Goal: Information Seeking & Learning: Learn about a topic

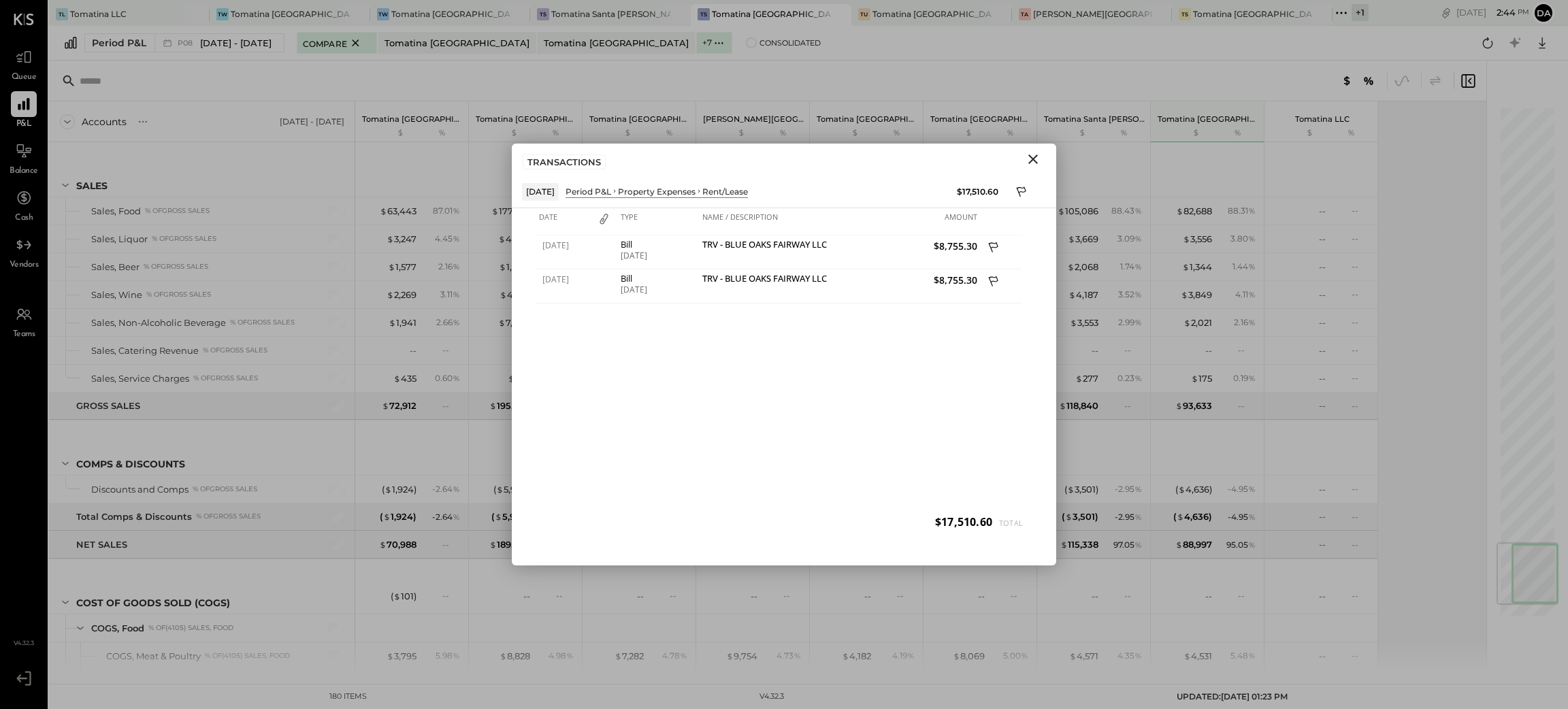
scroll to position [3706, 0]
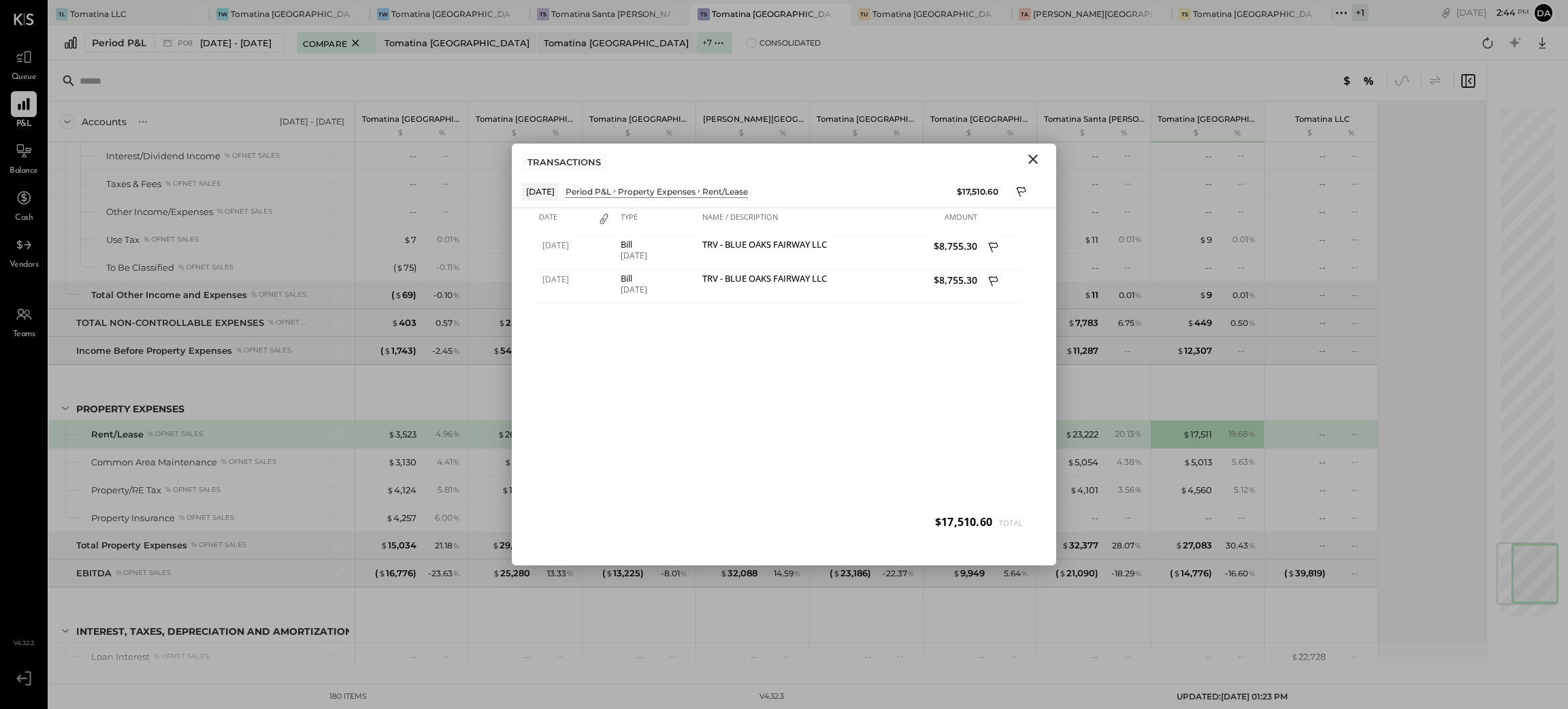
click at [1037, 162] on icon "Close" at bounding box center [1034, 159] width 10 height 10
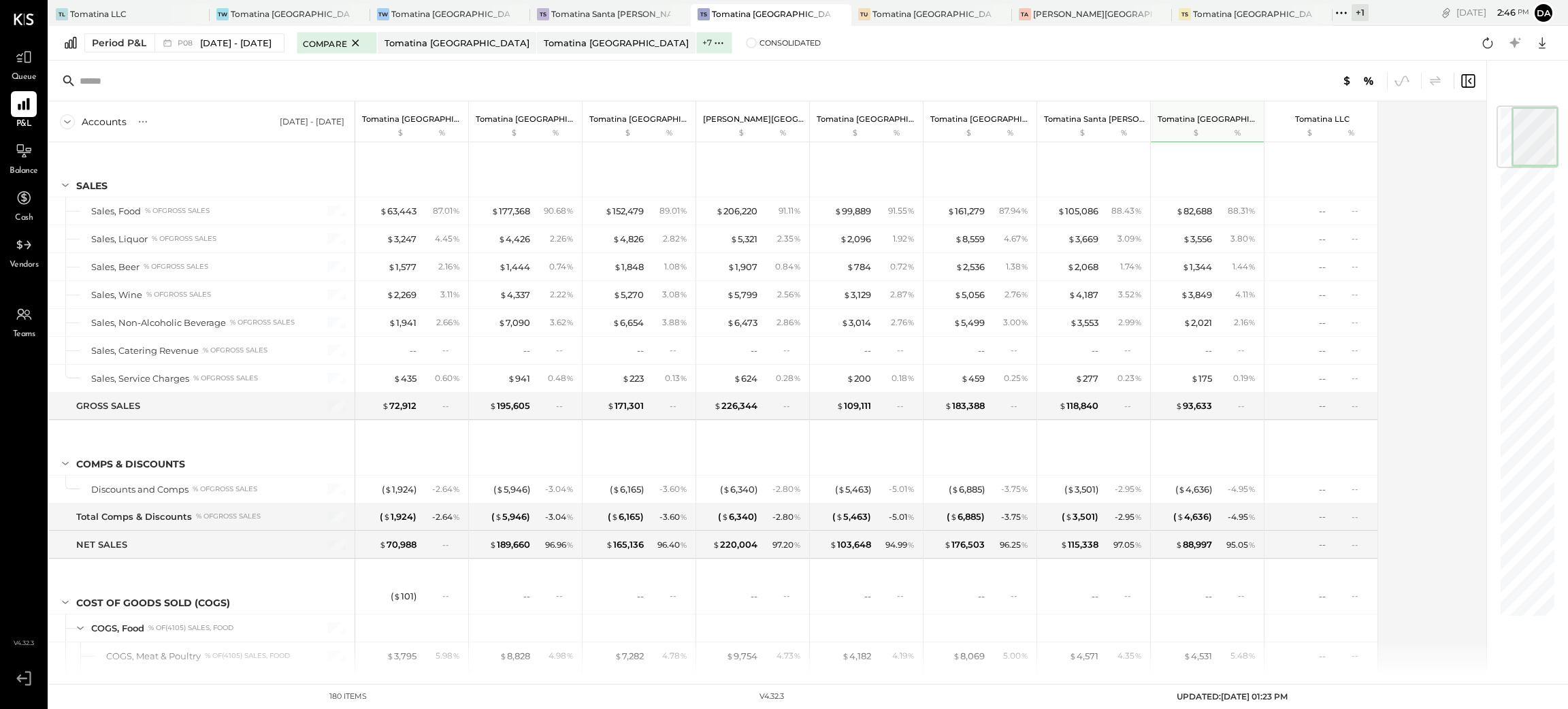
click at [1436, 162] on div "Accounts S % GL [DATE] - [DATE] Tomatina [GEOGRAPHIC_DATA] $ % Tomatina [GEOGRA…" at bounding box center [768, 388] width 1439 height 574
click at [702, 36] on div "Compare Tomatina [GEOGRAPHIC_DATA] Tomatina [GEOGRAPHIC_DATA] + 7 Tomatina [GEO…" at bounding box center [559, 42] width 525 height 19
click at [760, 45] on span "Consolidated" at bounding box center [790, 43] width 61 height 10
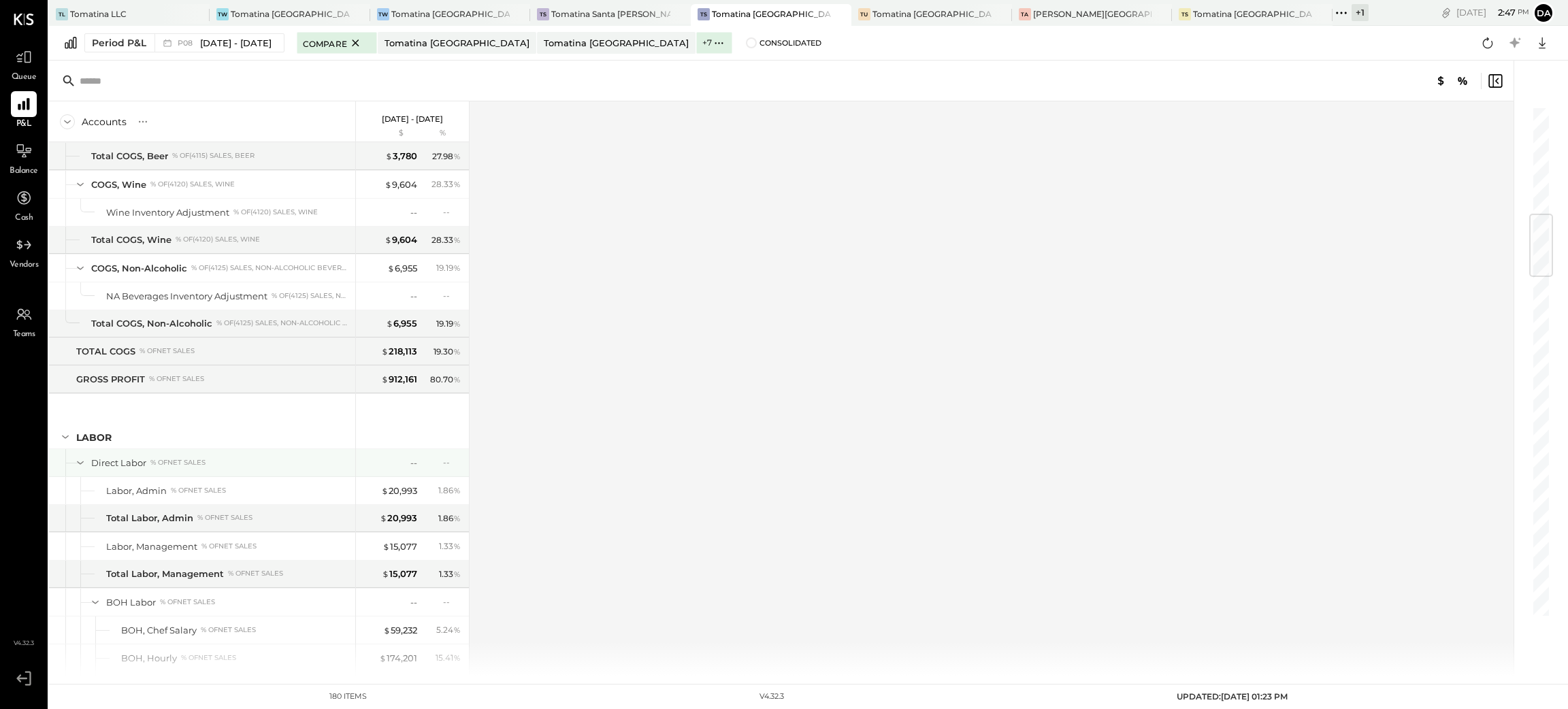
scroll to position [1020, 0]
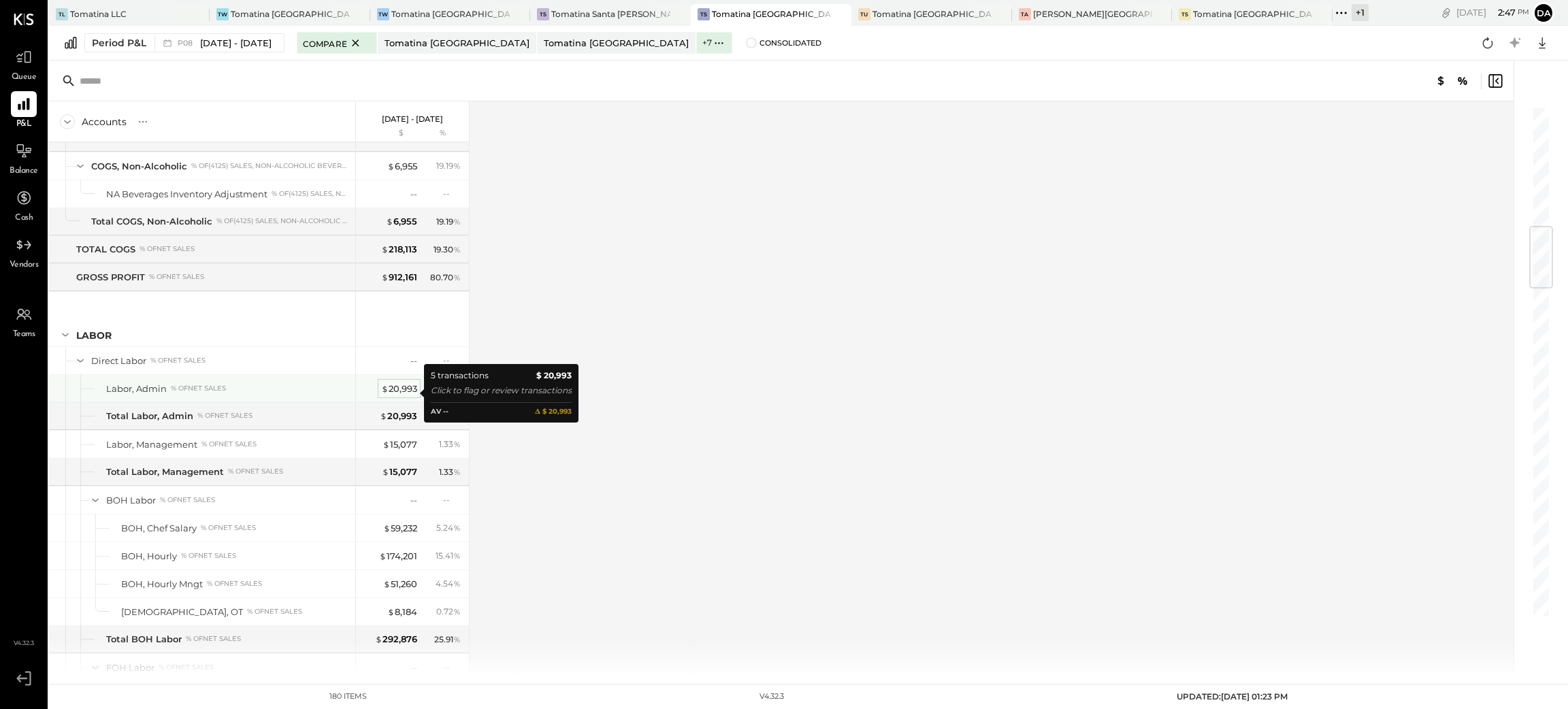
click at [405, 391] on div "$ 20,993" at bounding box center [399, 389] width 36 height 13
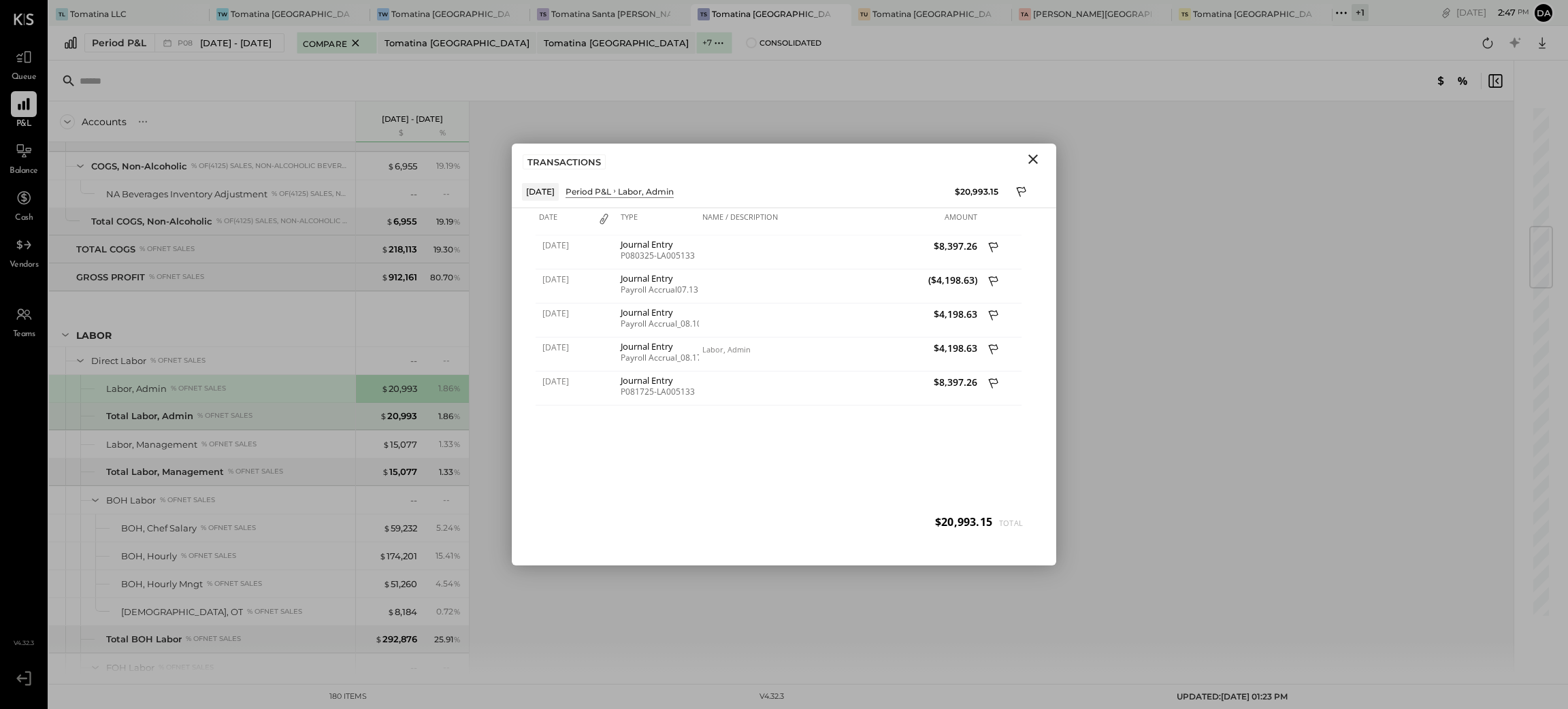
click at [393, 414] on div "$ 20,993 1.86 %" at bounding box center [414, 416] width 102 height 27
click at [393, 449] on div "$ 15,077" at bounding box center [400, 444] width 35 height 13
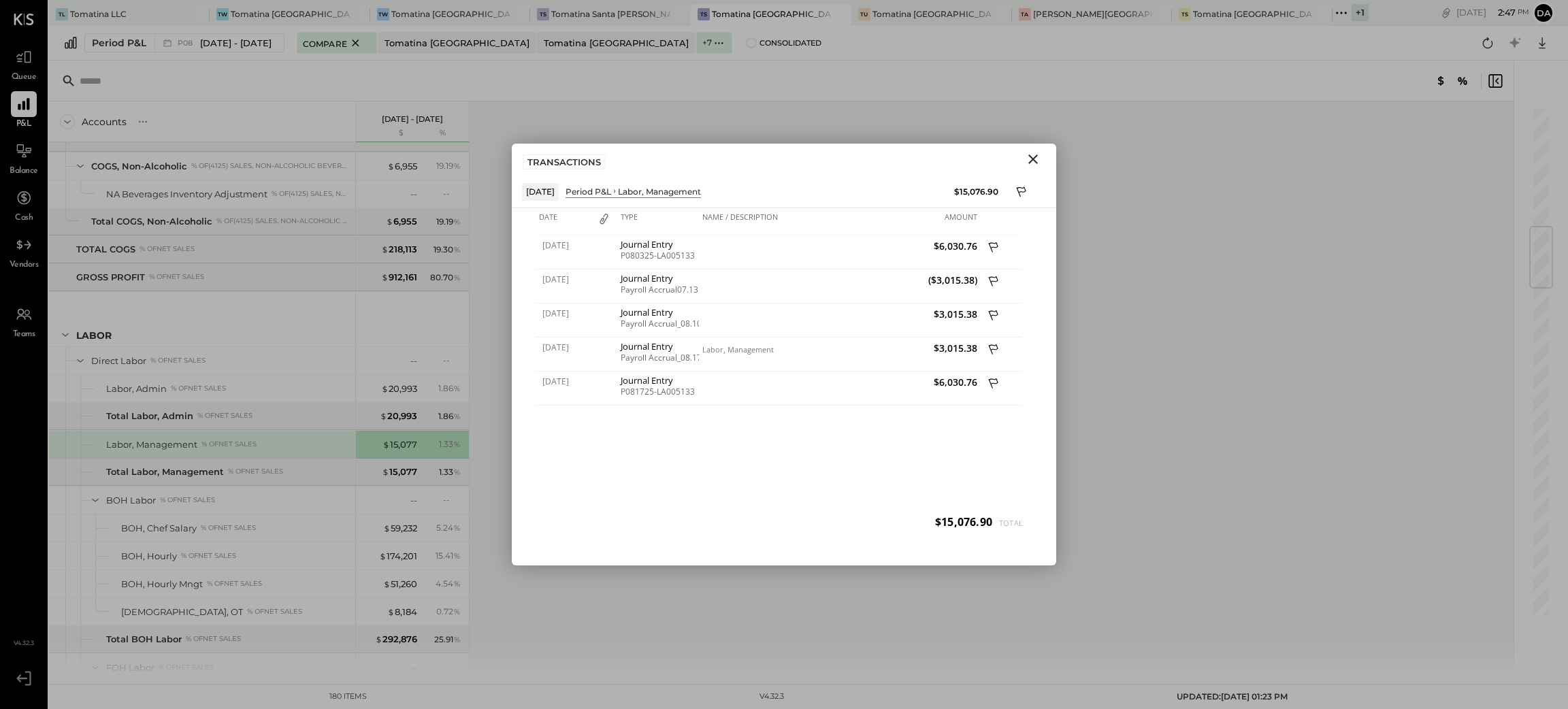
click at [40, 500] on ul "Queue P&L Balance Cash Vendors Teams" at bounding box center [24, 341] width 46 height 594
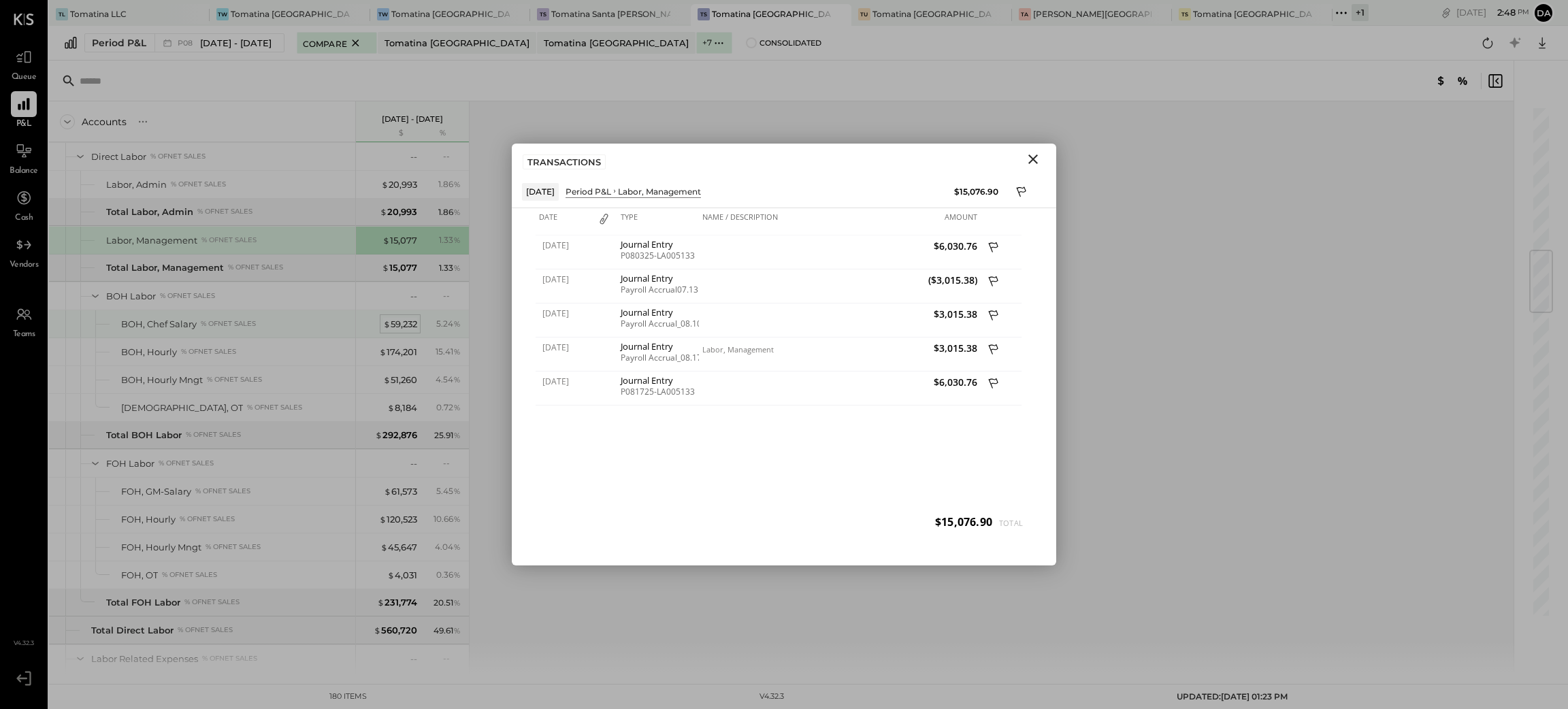
click at [388, 329] on span "$" at bounding box center [387, 323] width 7 height 11
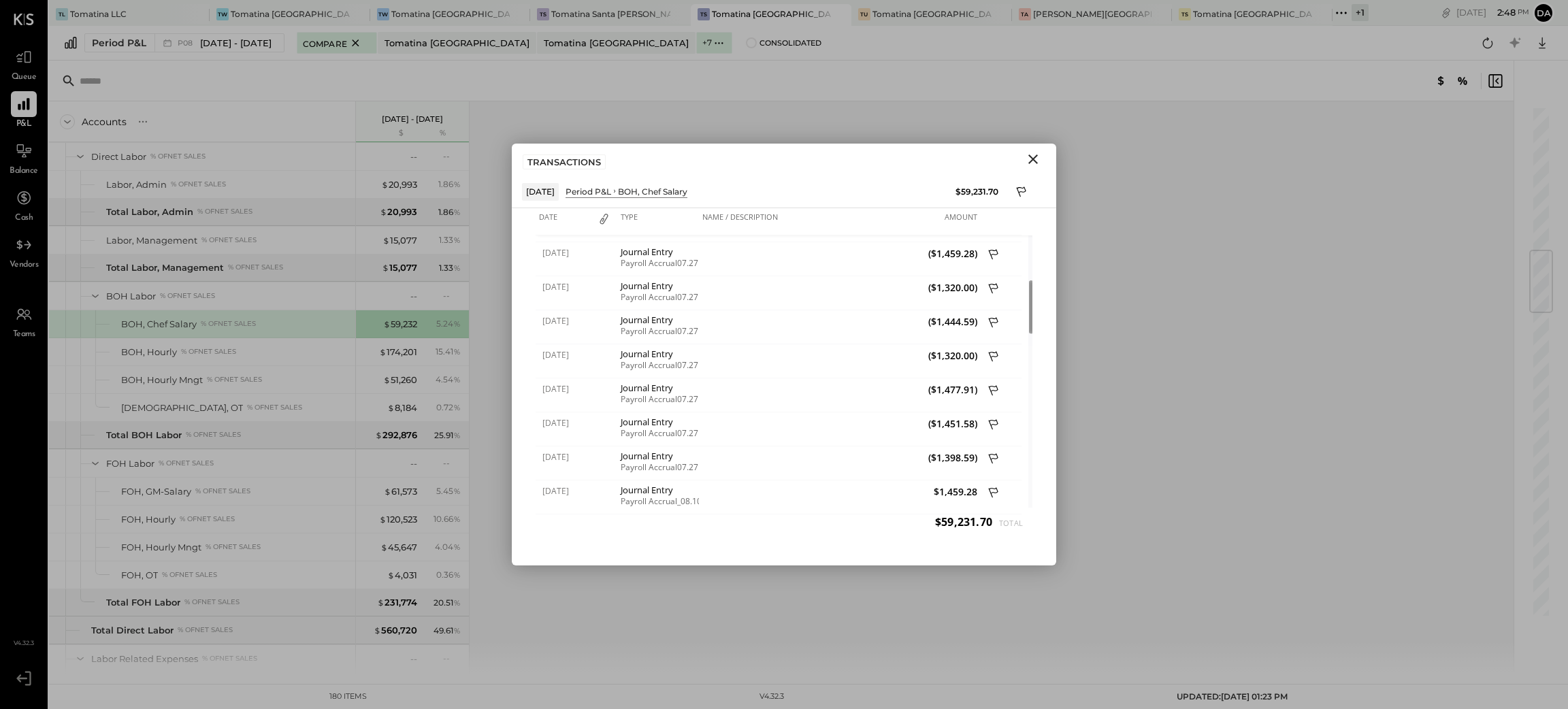
click at [1030, 161] on icon "Close" at bounding box center [1034, 159] width 16 height 16
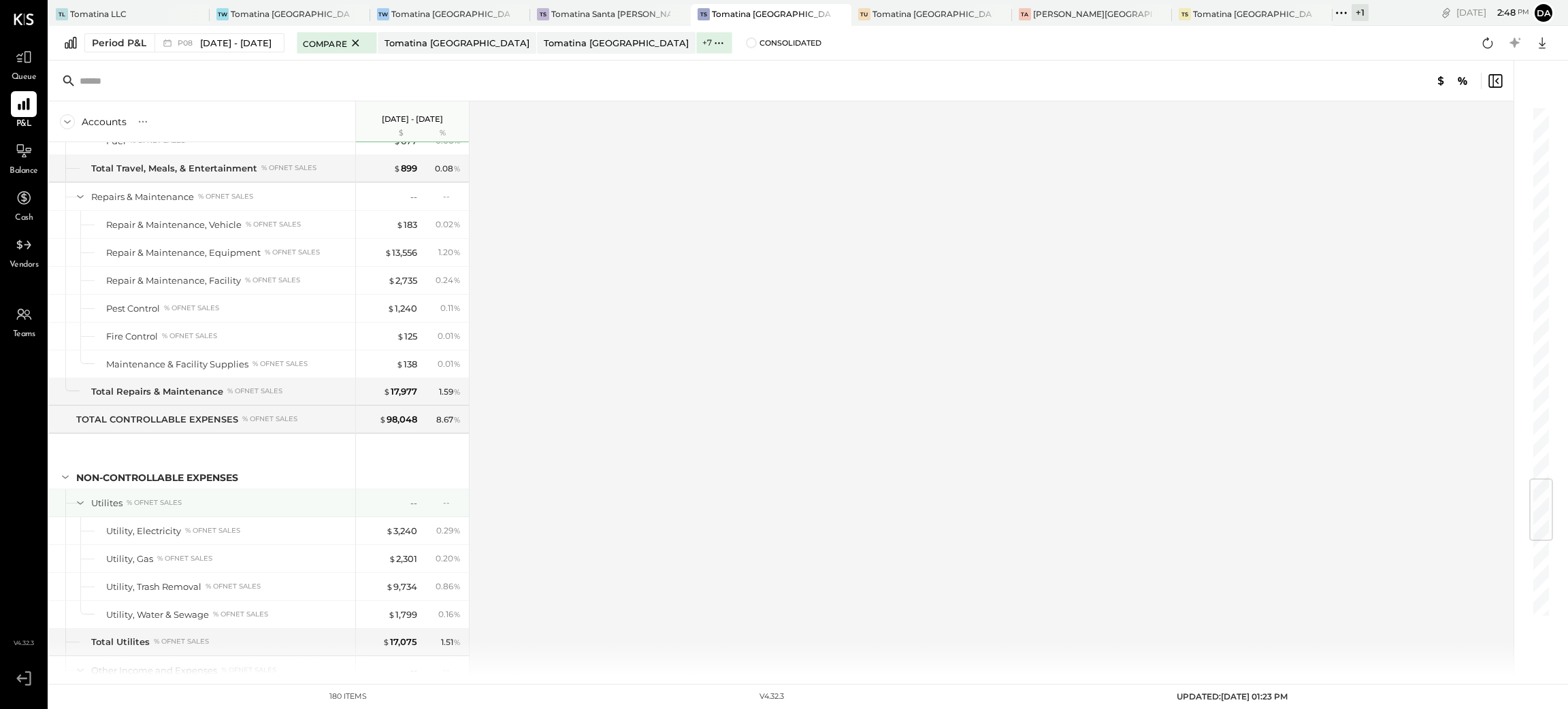
scroll to position [3808, 0]
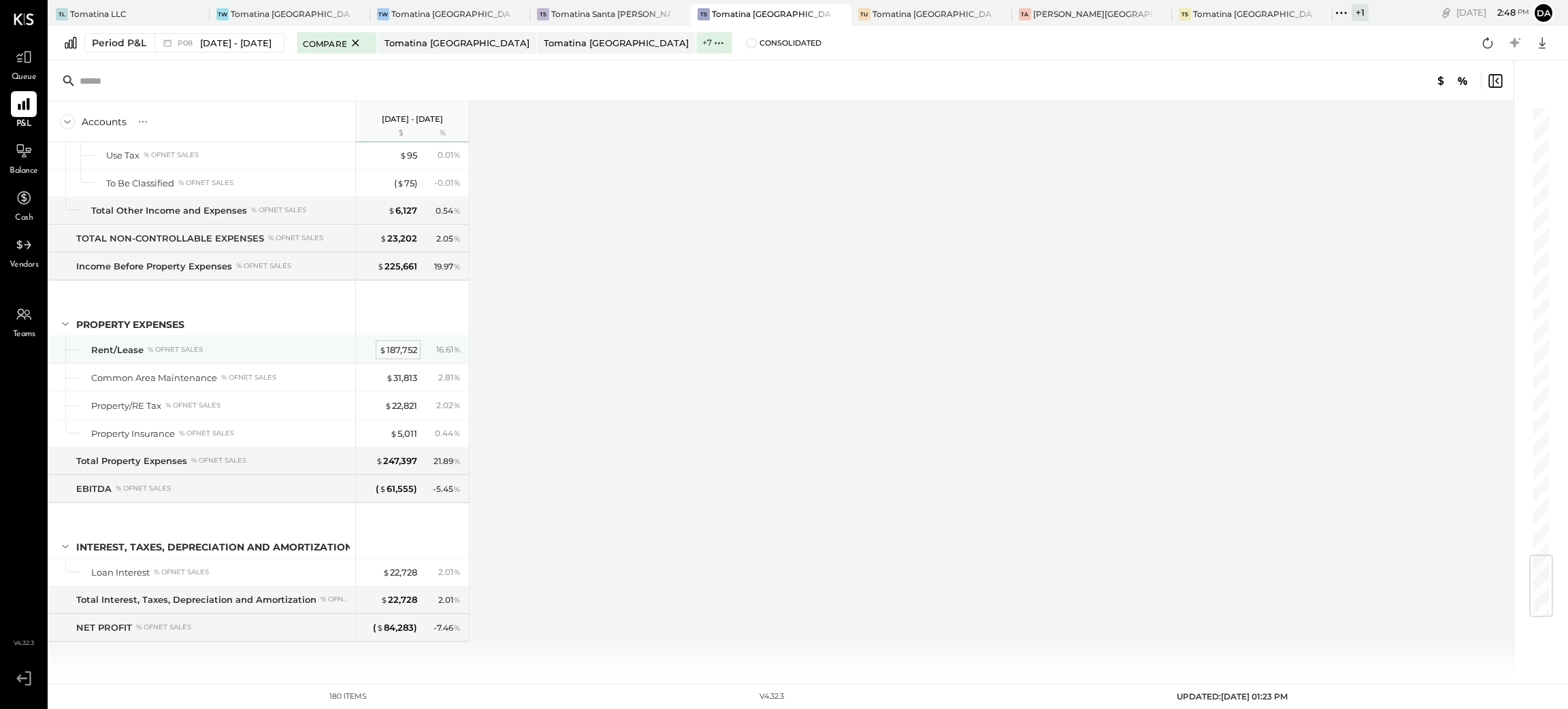
click at [402, 346] on div "$ 187,752" at bounding box center [398, 350] width 38 height 13
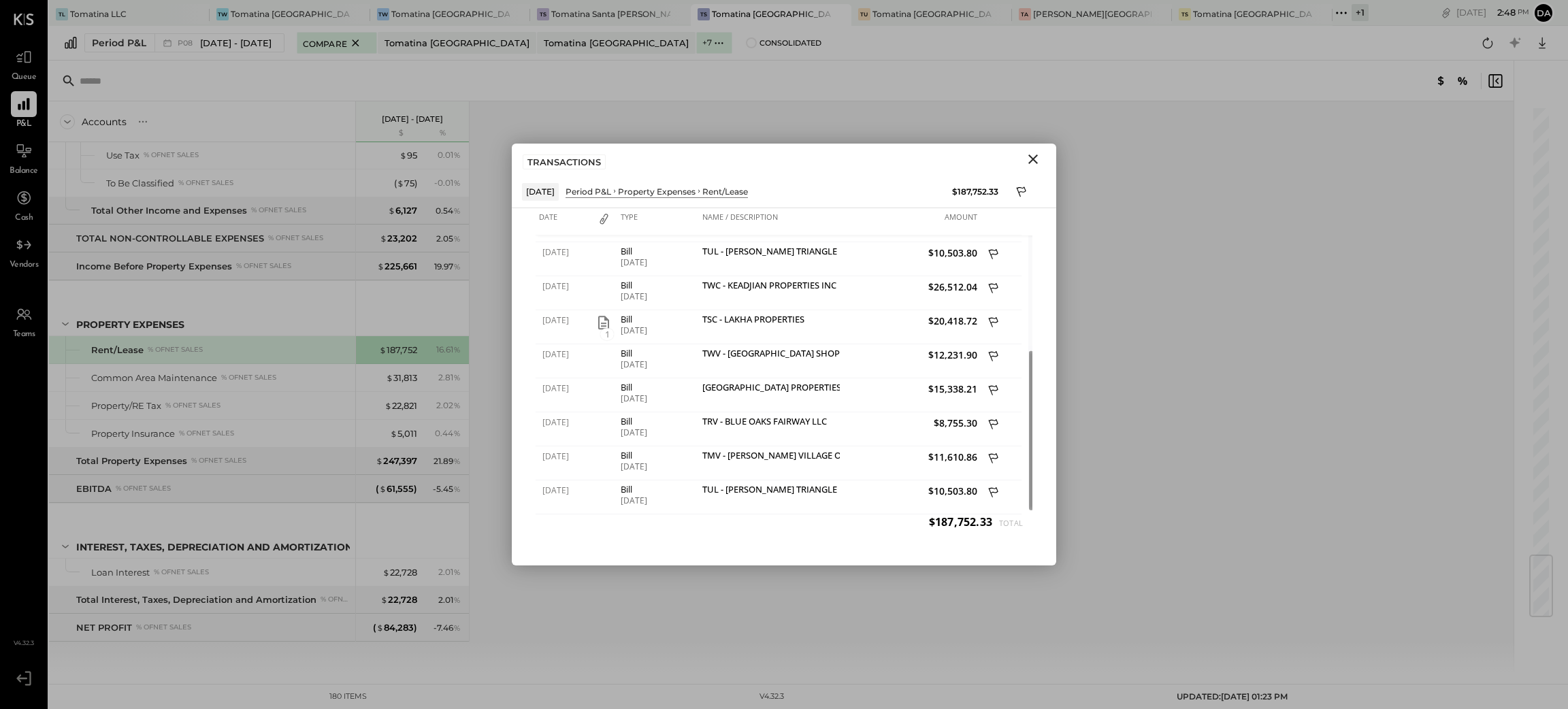
click at [1026, 158] on icon "Close" at bounding box center [1034, 159] width 16 height 16
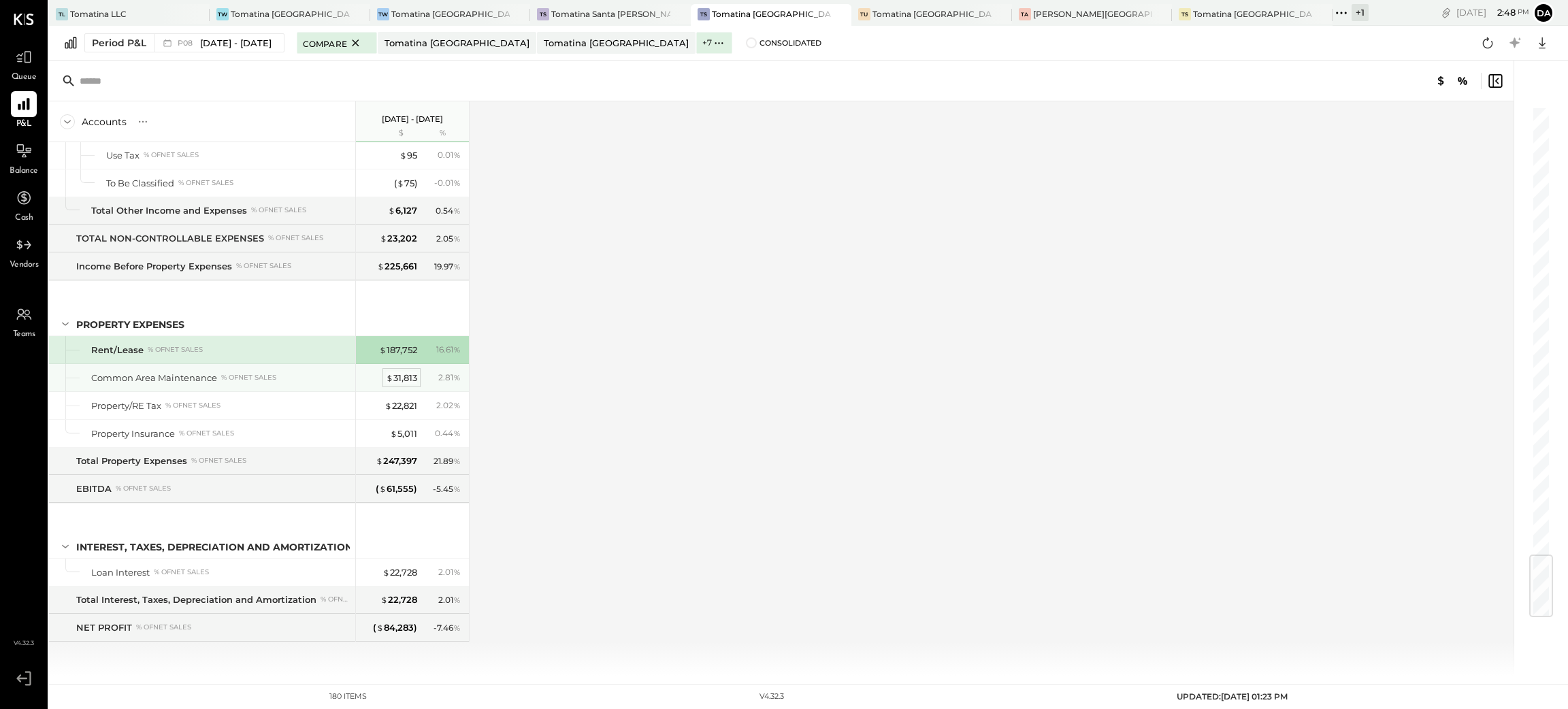
click at [403, 373] on div "$ 31,813" at bounding box center [402, 378] width 31 height 13
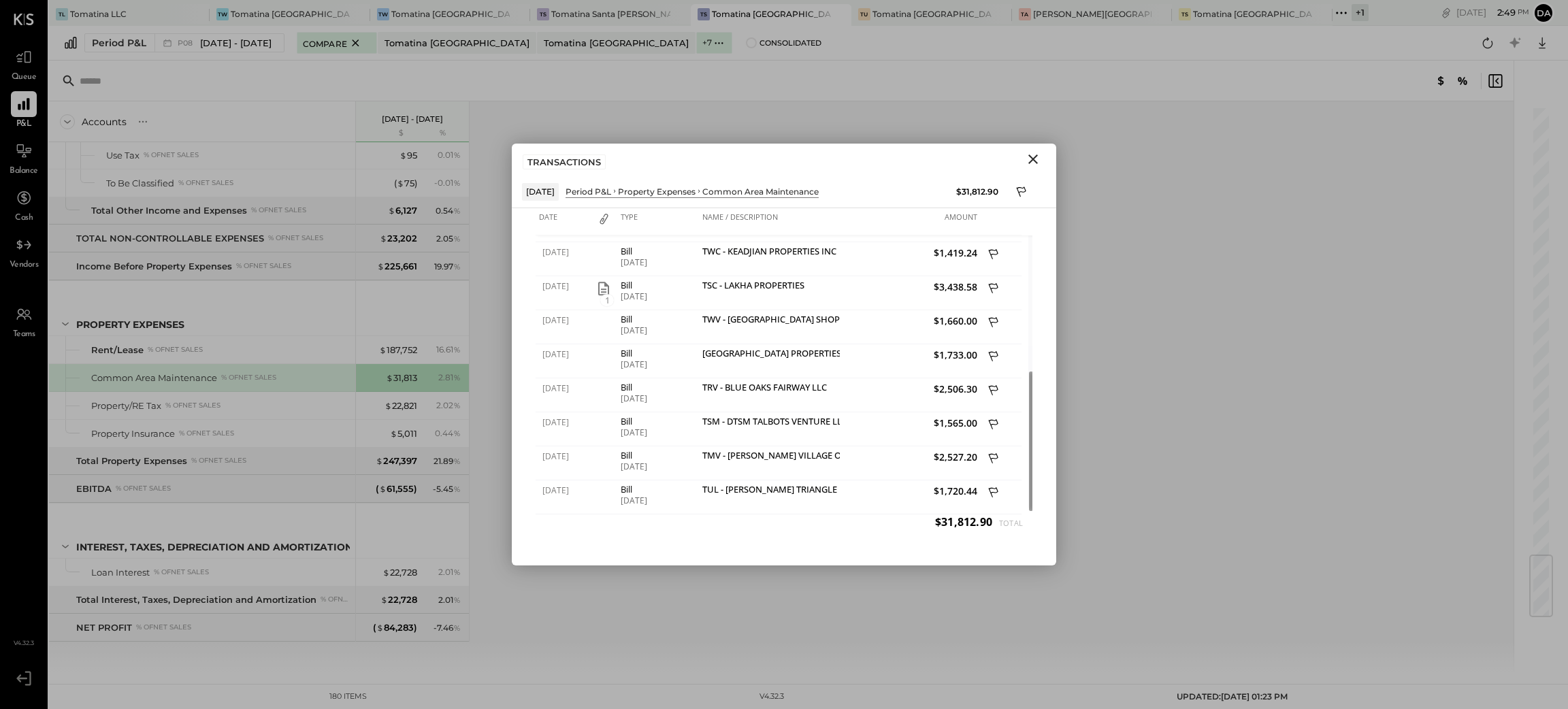
click at [1034, 162] on icon "Close" at bounding box center [1034, 159] width 10 height 10
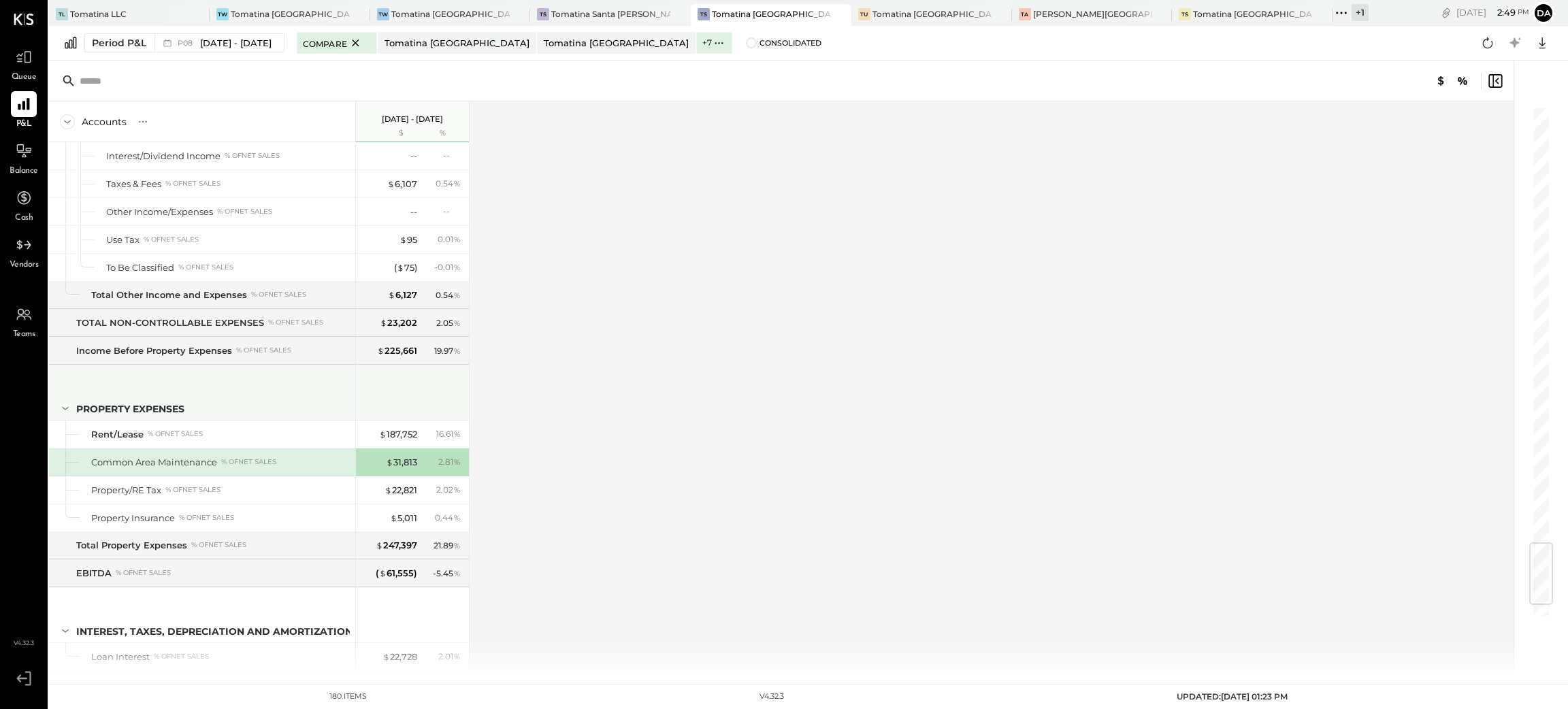
scroll to position [3604, 0]
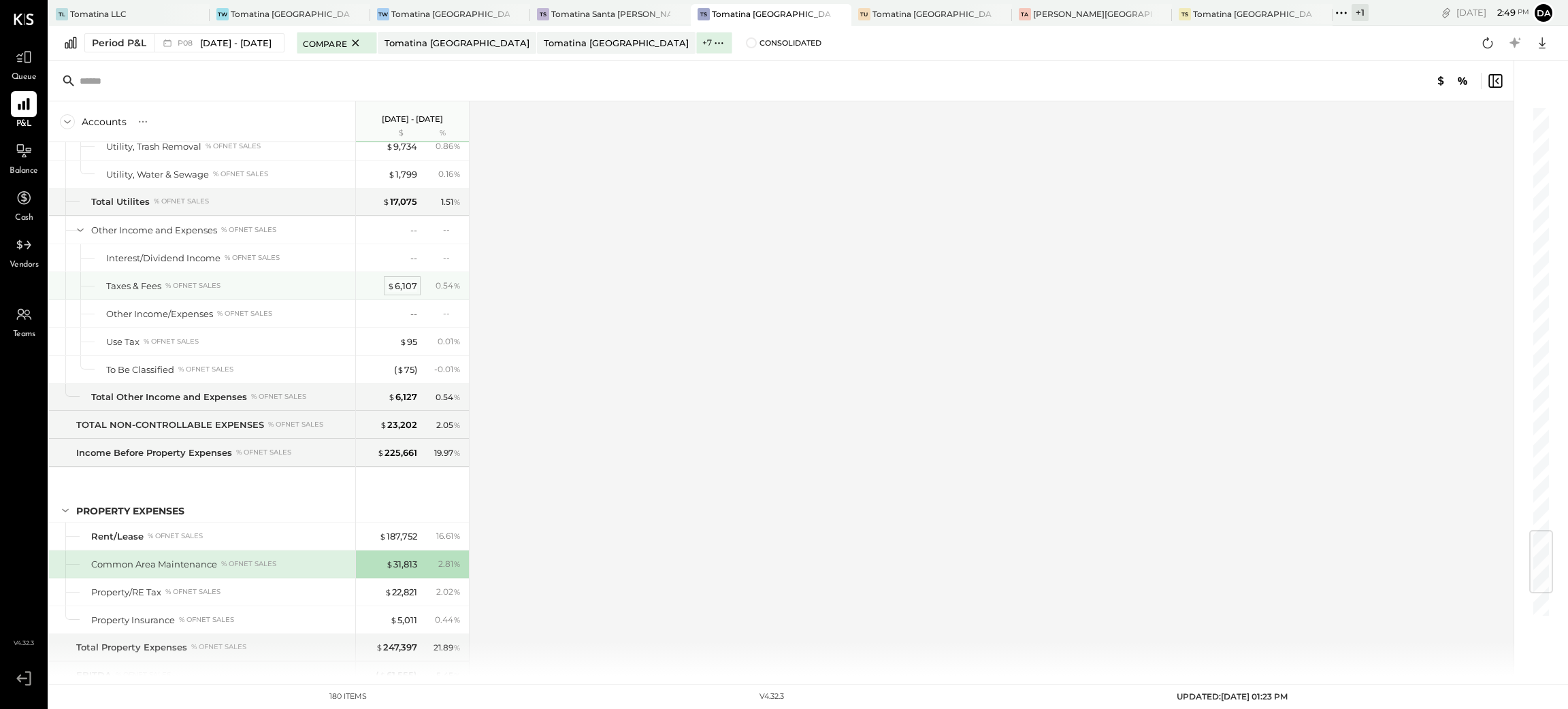
click at [401, 293] on div "$ 6,107" at bounding box center [403, 286] width 30 height 13
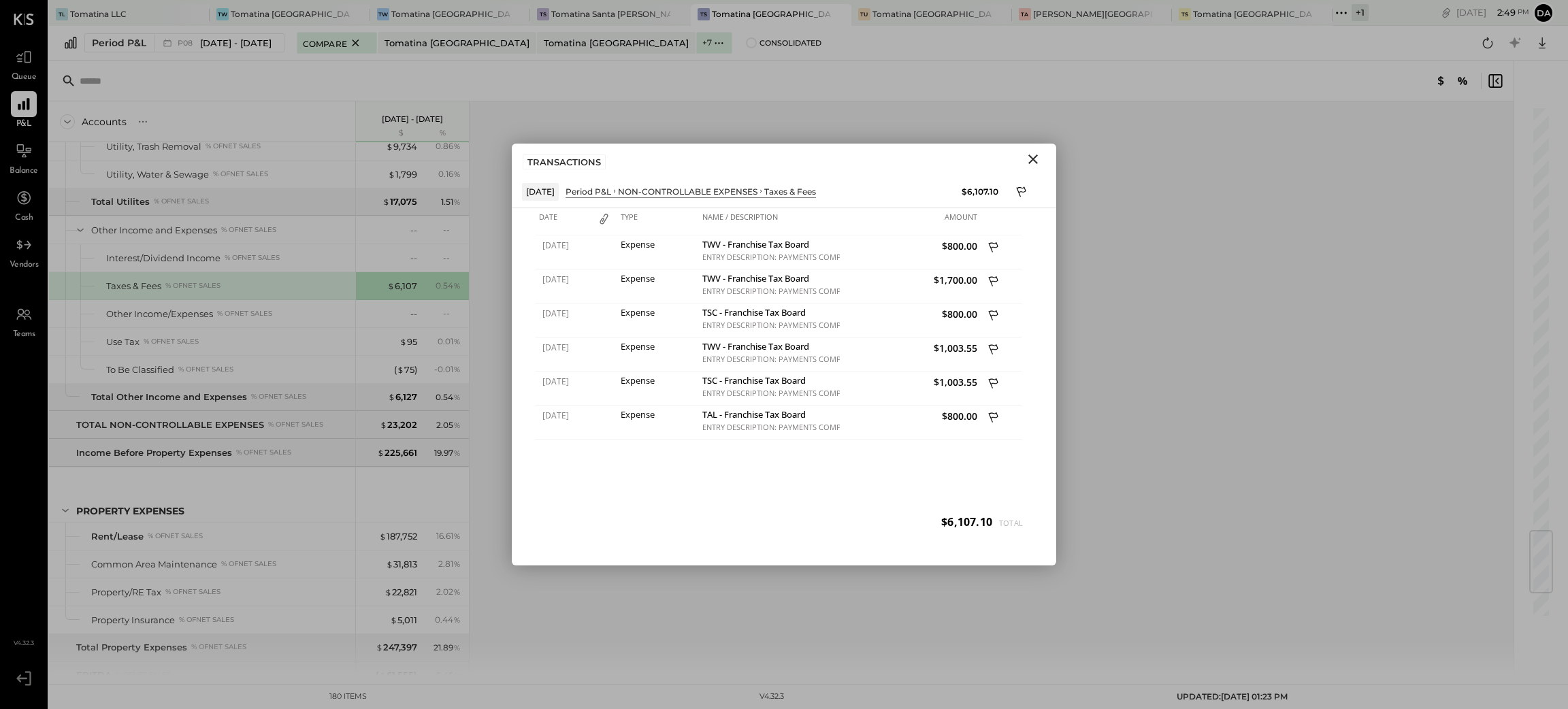
click at [1030, 162] on icon "Close" at bounding box center [1034, 159] width 10 height 10
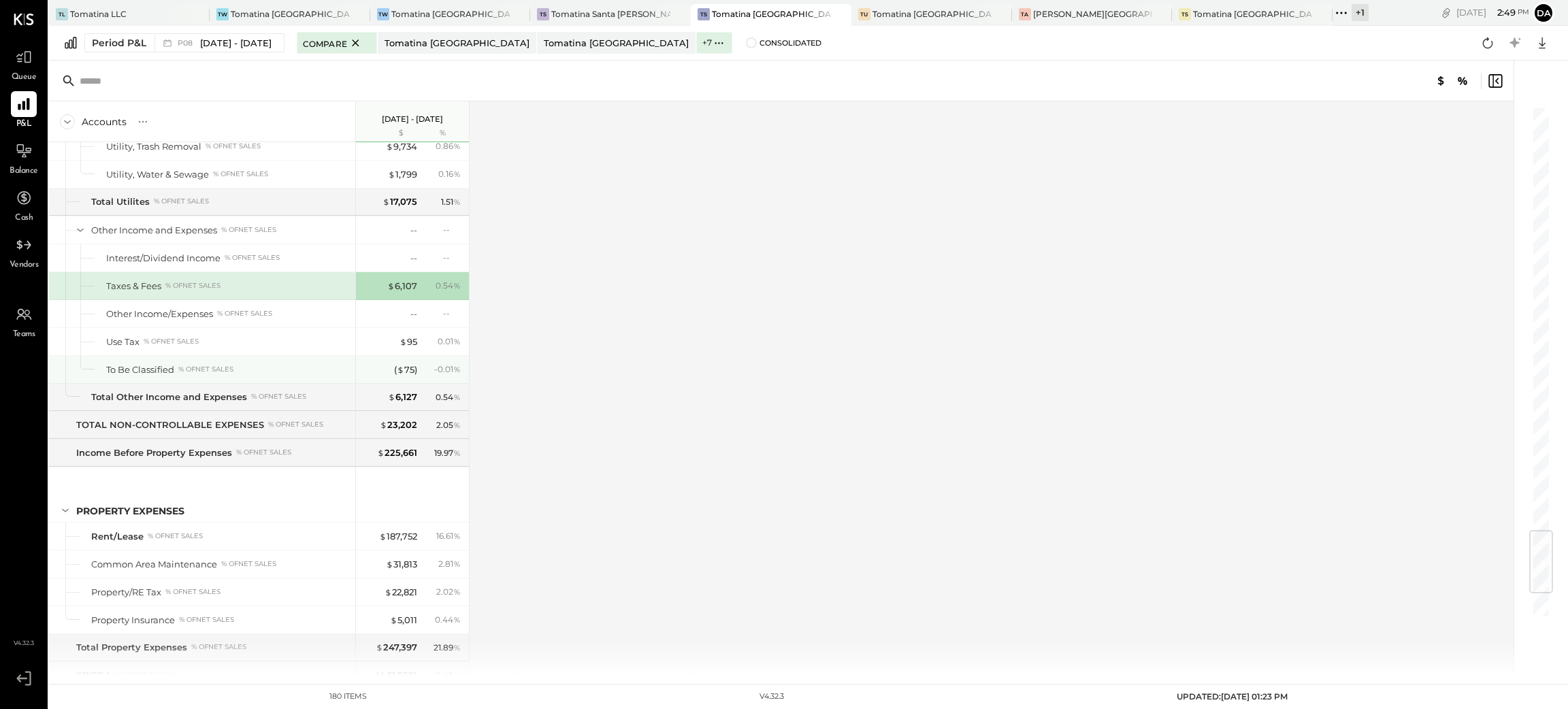
click at [412, 378] on div "( $ 75 ) - 0.01 %" at bounding box center [414, 369] width 102 height 27
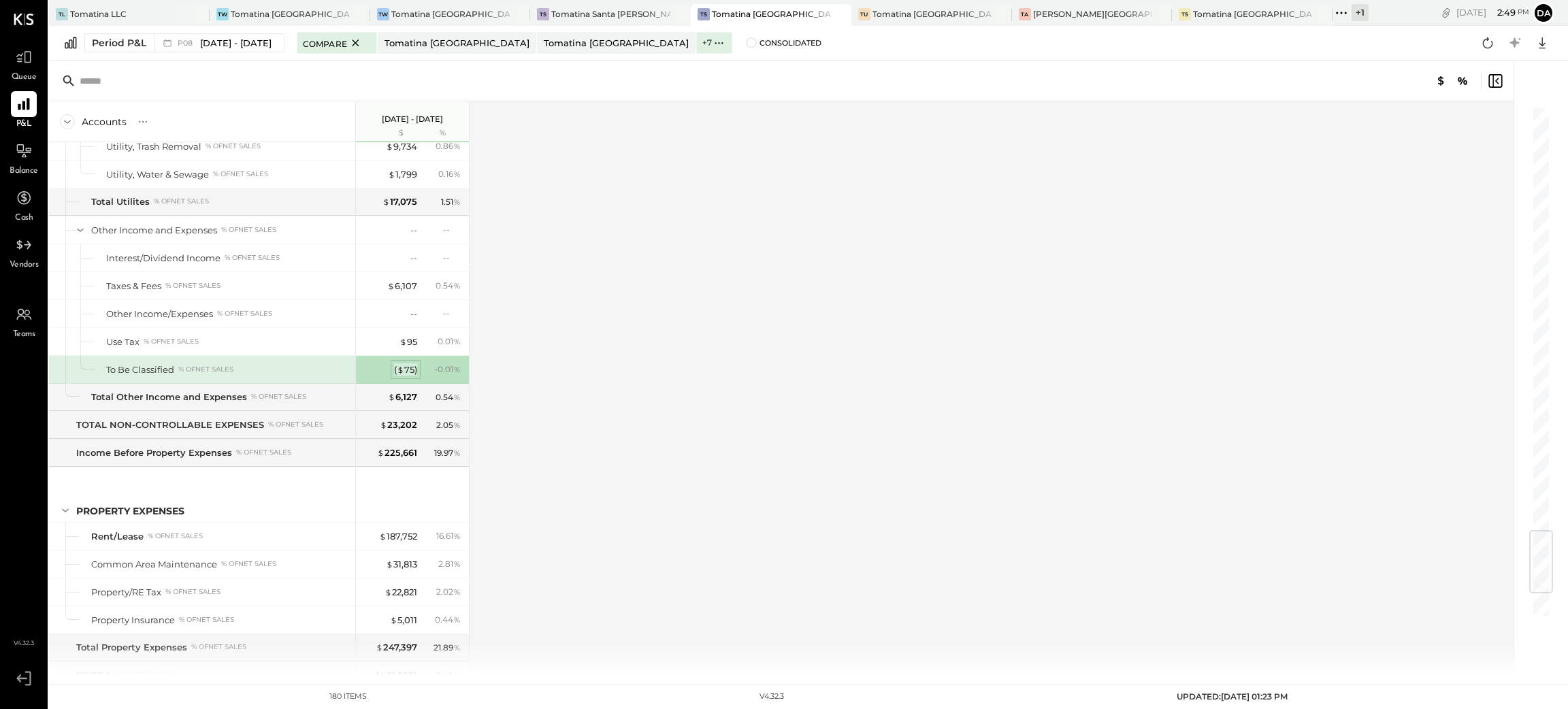
click at [407, 376] on div "( $ 75 )" at bounding box center [406, 370] width 23 height 13
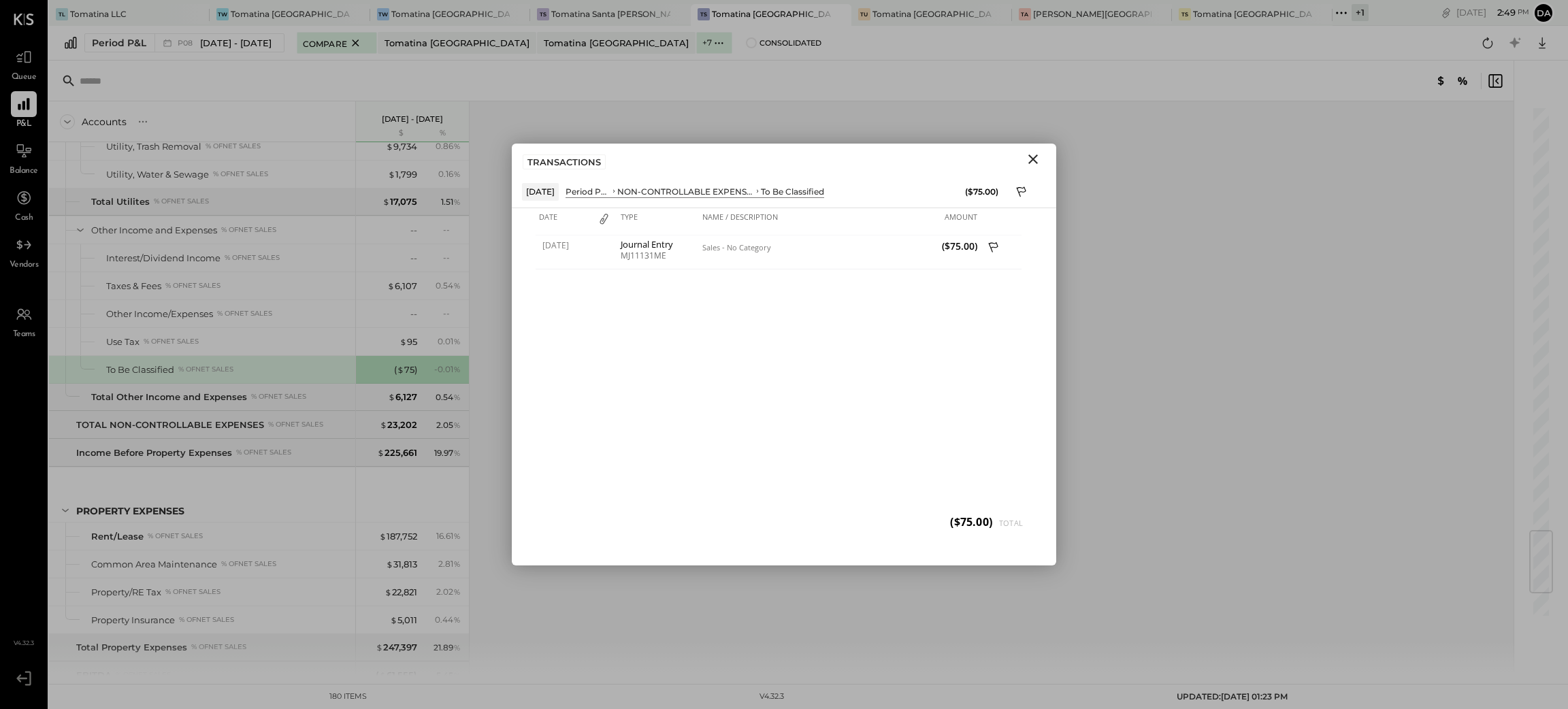
click at [1030, 159] on icon "Close" at bounding box center [1034, 159] width 16 height 16
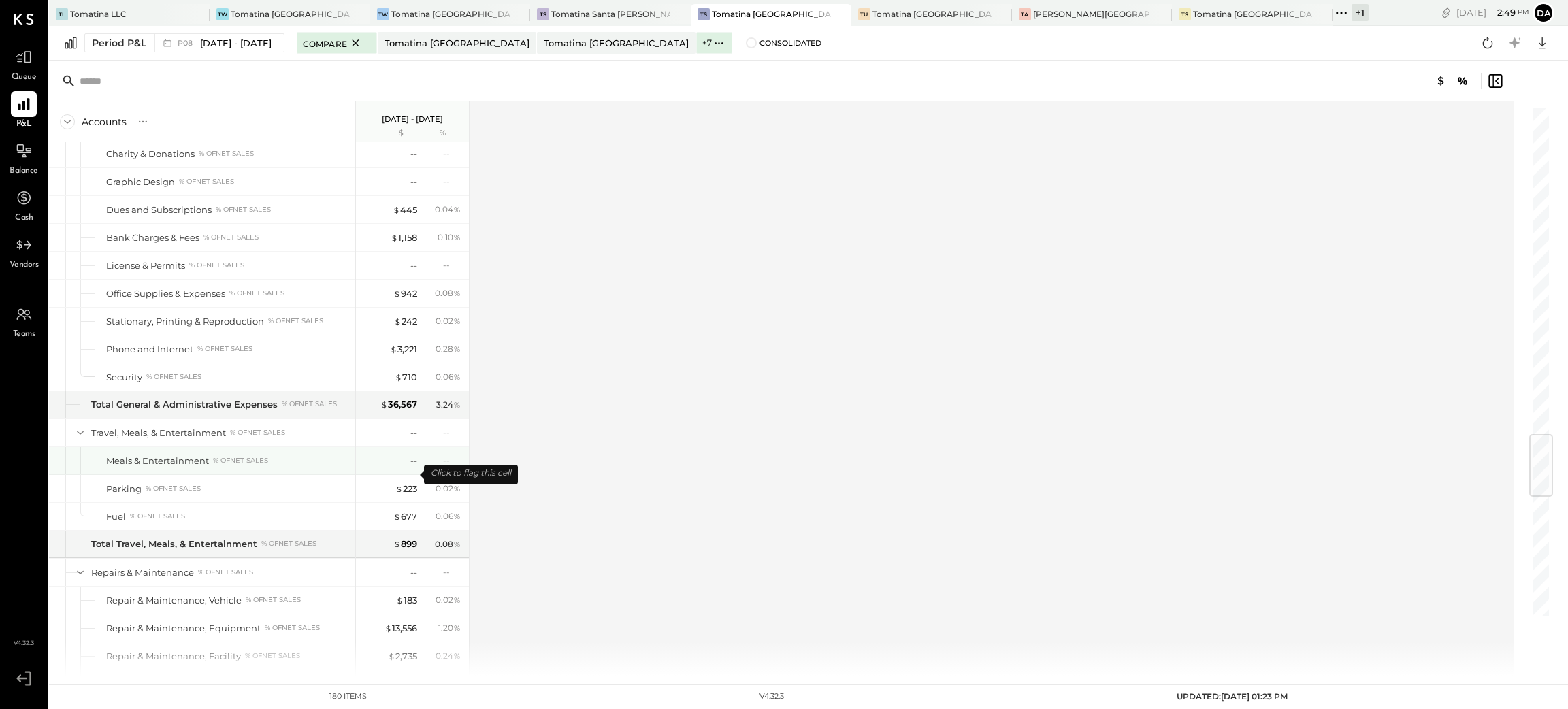
scroll to position [2482, 0]
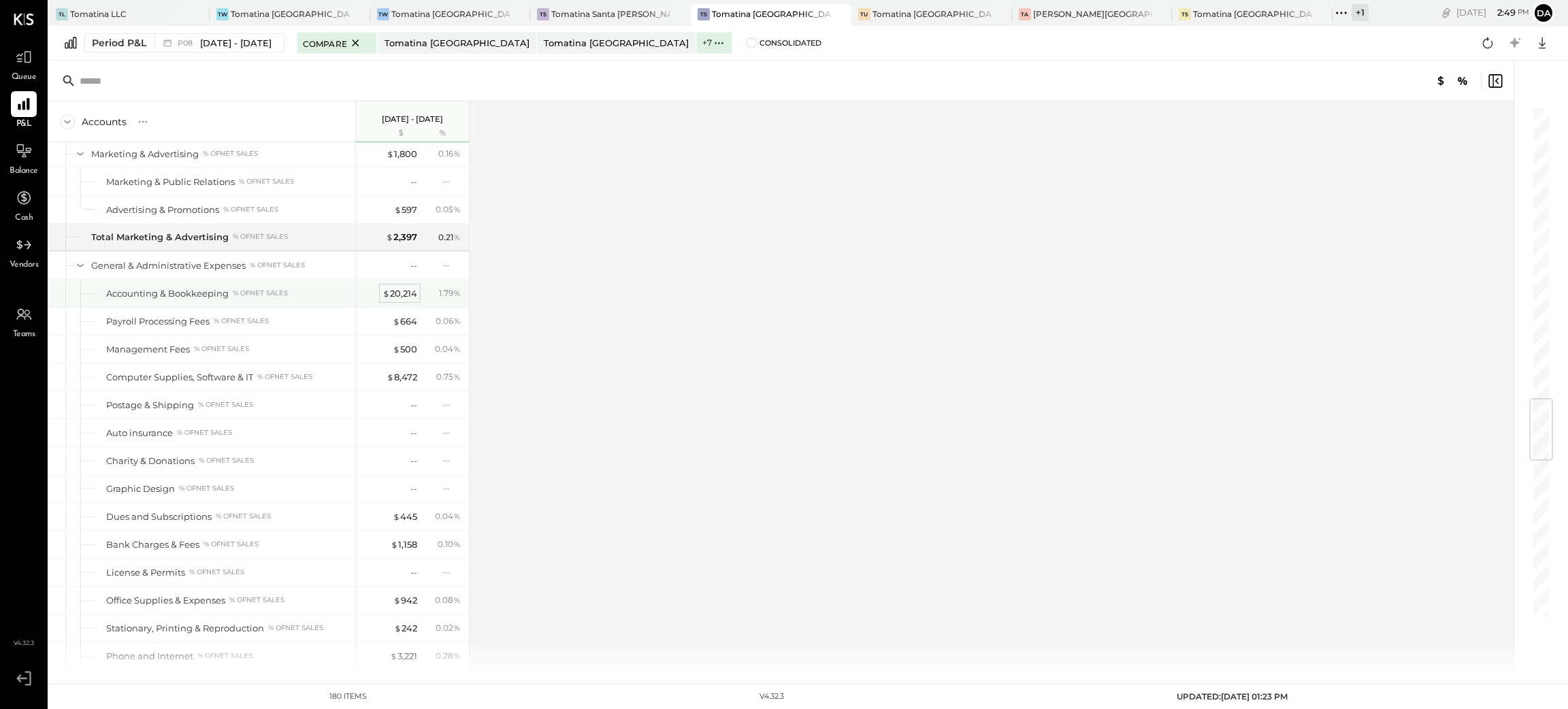
click at [406, 300] on div "$ 20,214" at bounding box center [400, 293] width 35 height 13
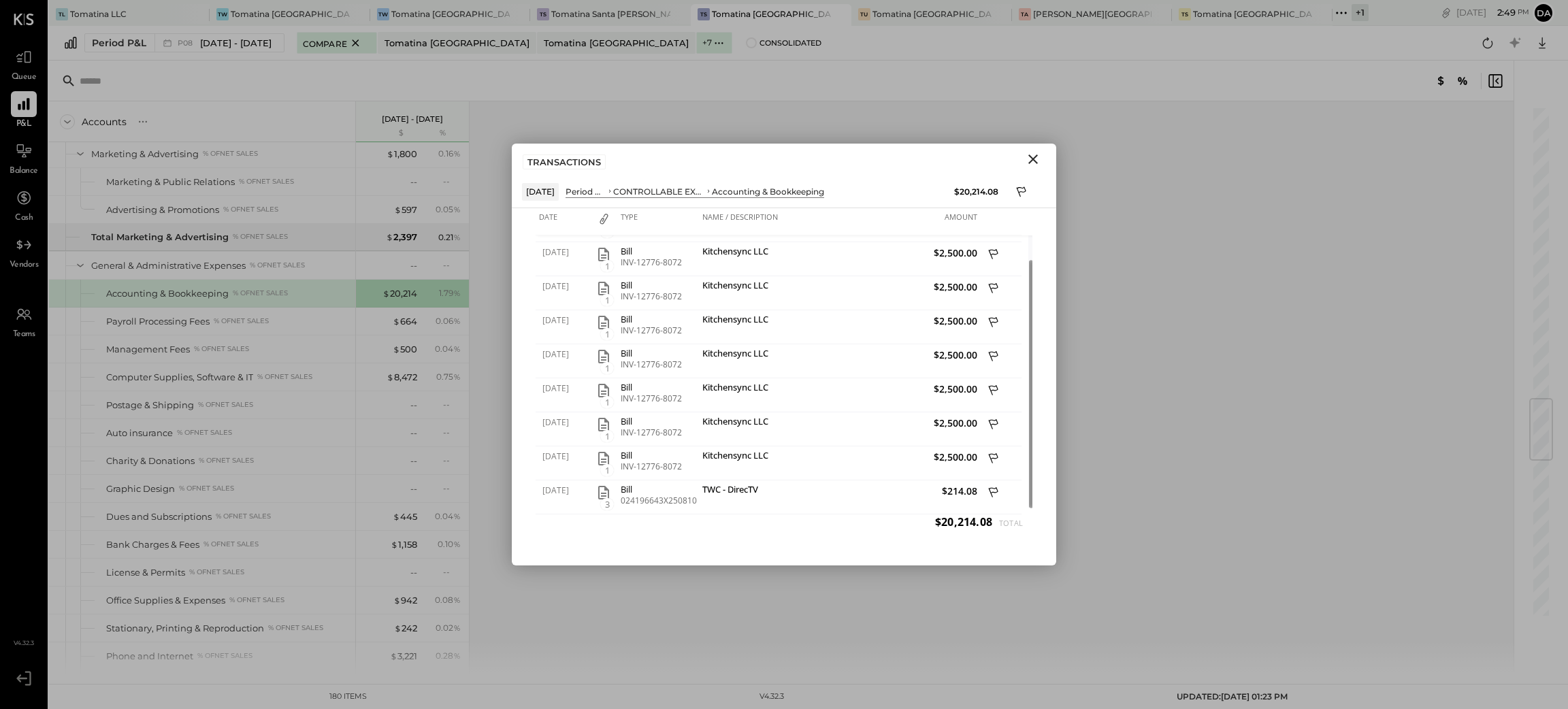
click at [1033, 158] on icon "Close" at bounding box center [1034, 159] width 10 height 10
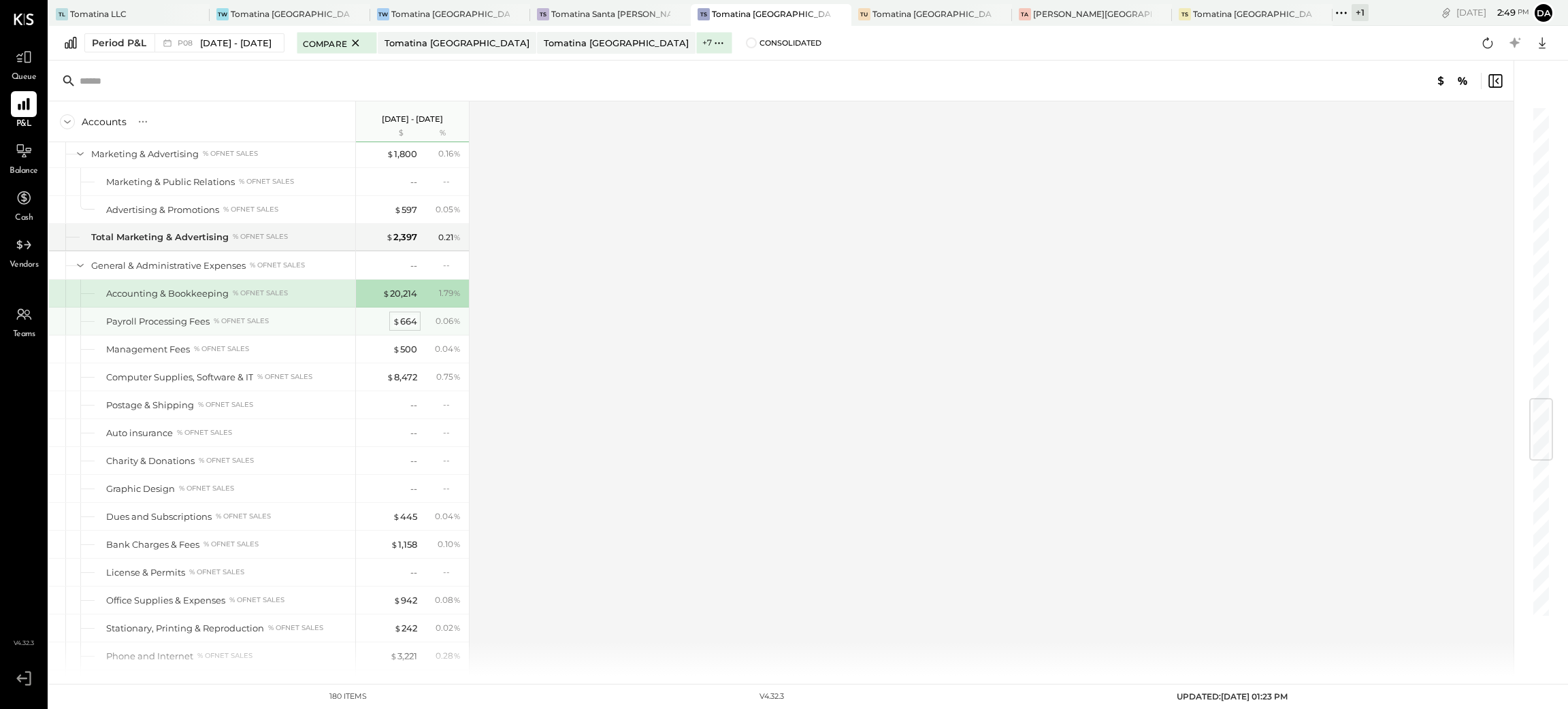
click at [407, 328] on div "$ 664" at bounding box center [405, 322] width 25 height 13
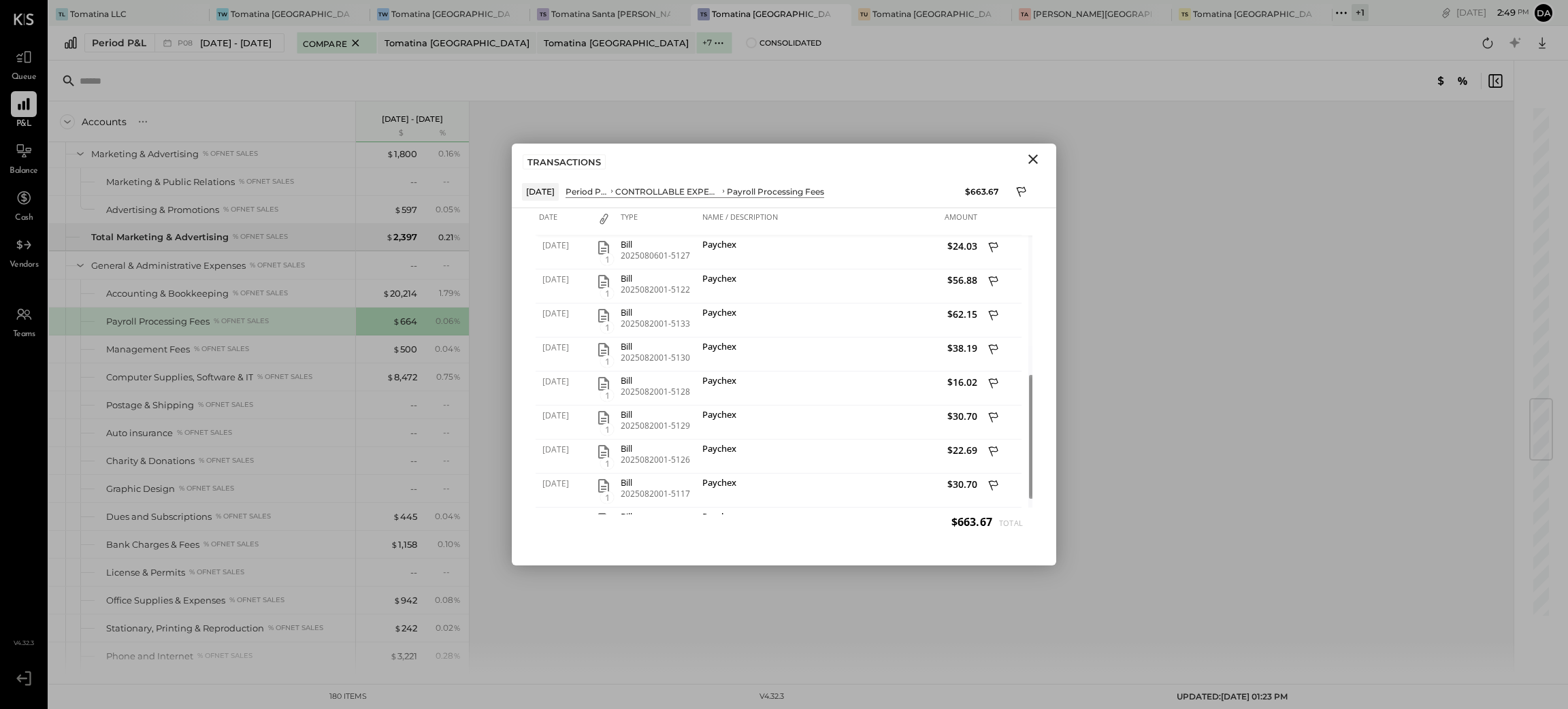
click at [1032, 159] on icon "Close" at bounding box center [1034, 159] width 10 height 10
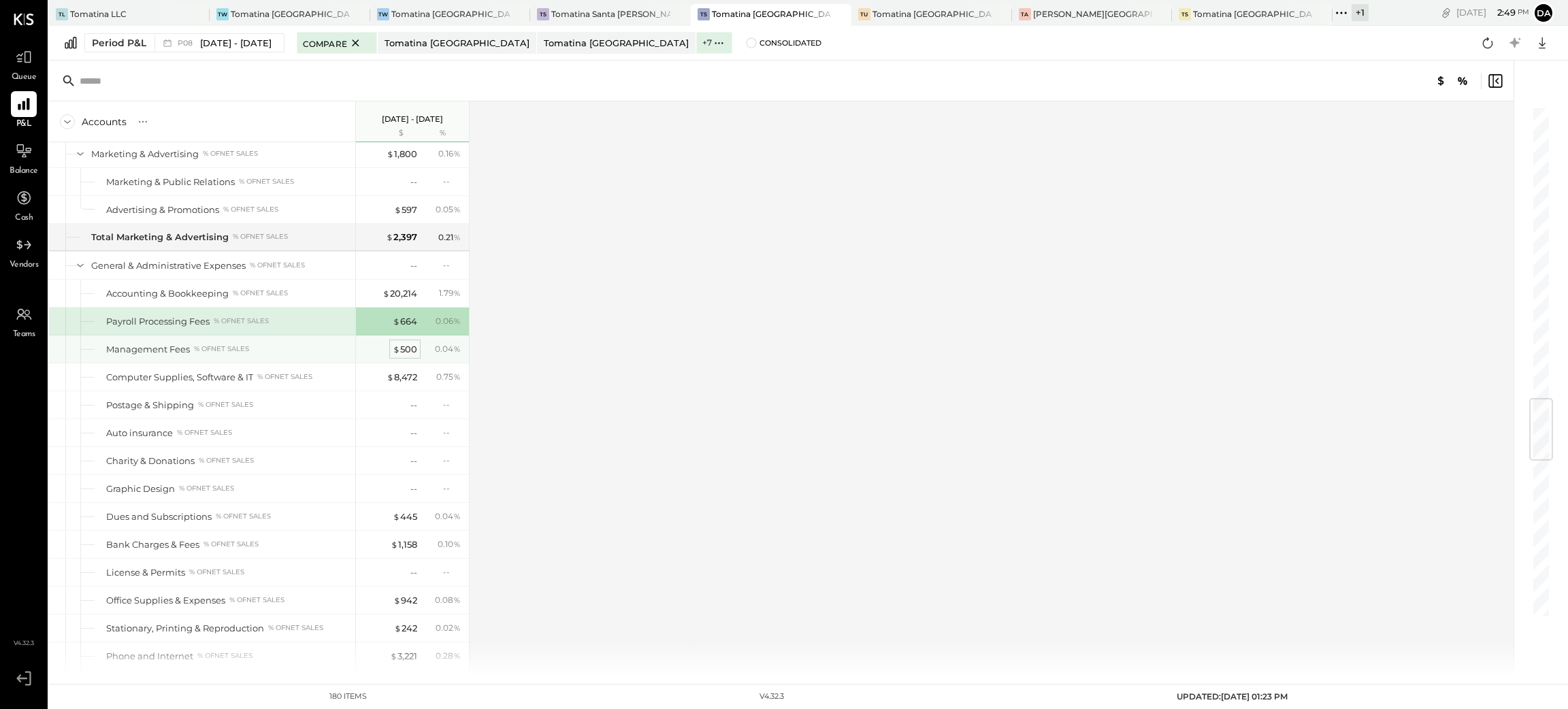
click at [411, 356] on div "$ 500" at bounding box center [405, 350] width 25 height 13
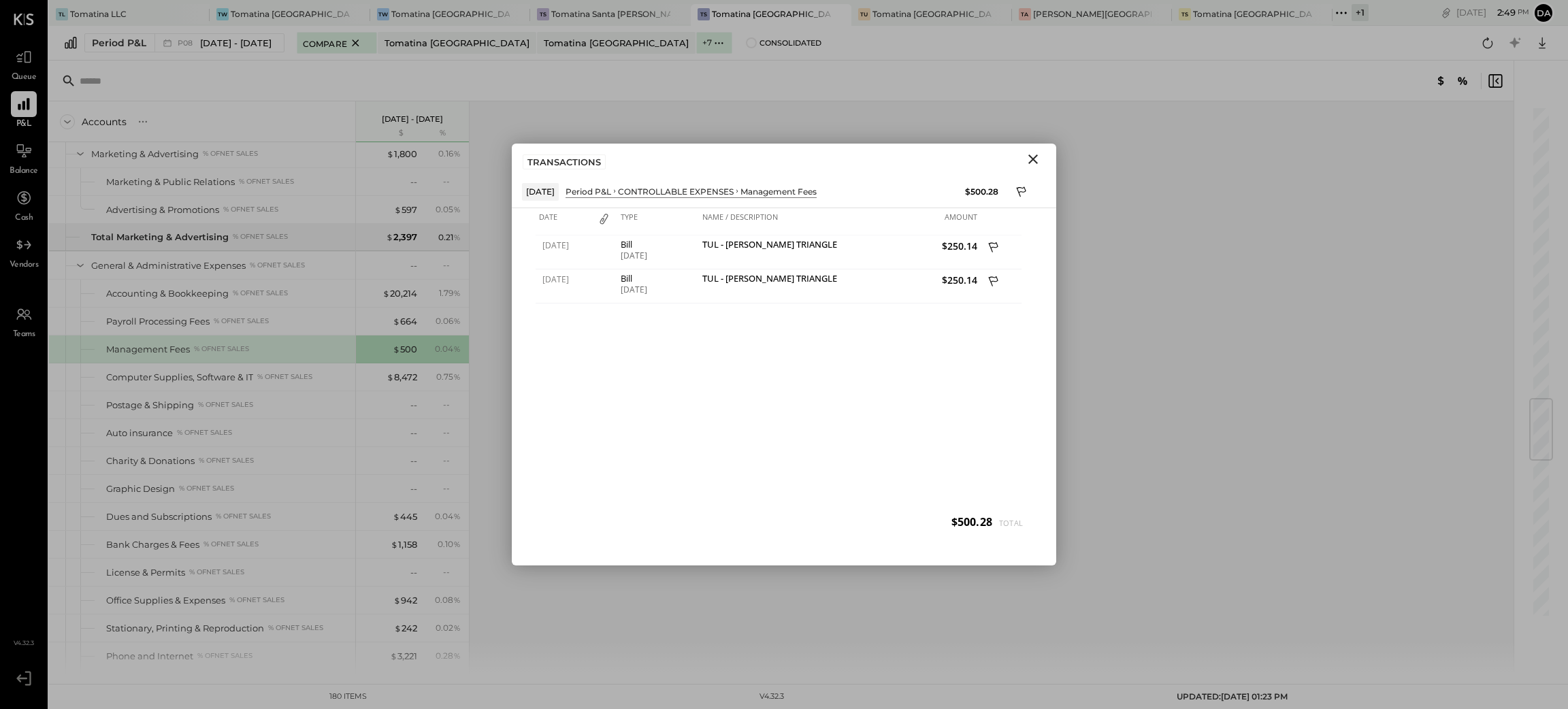
click at [1030, 162] on icon "Close" at bounding box center [1034, 159] width 16 height 16
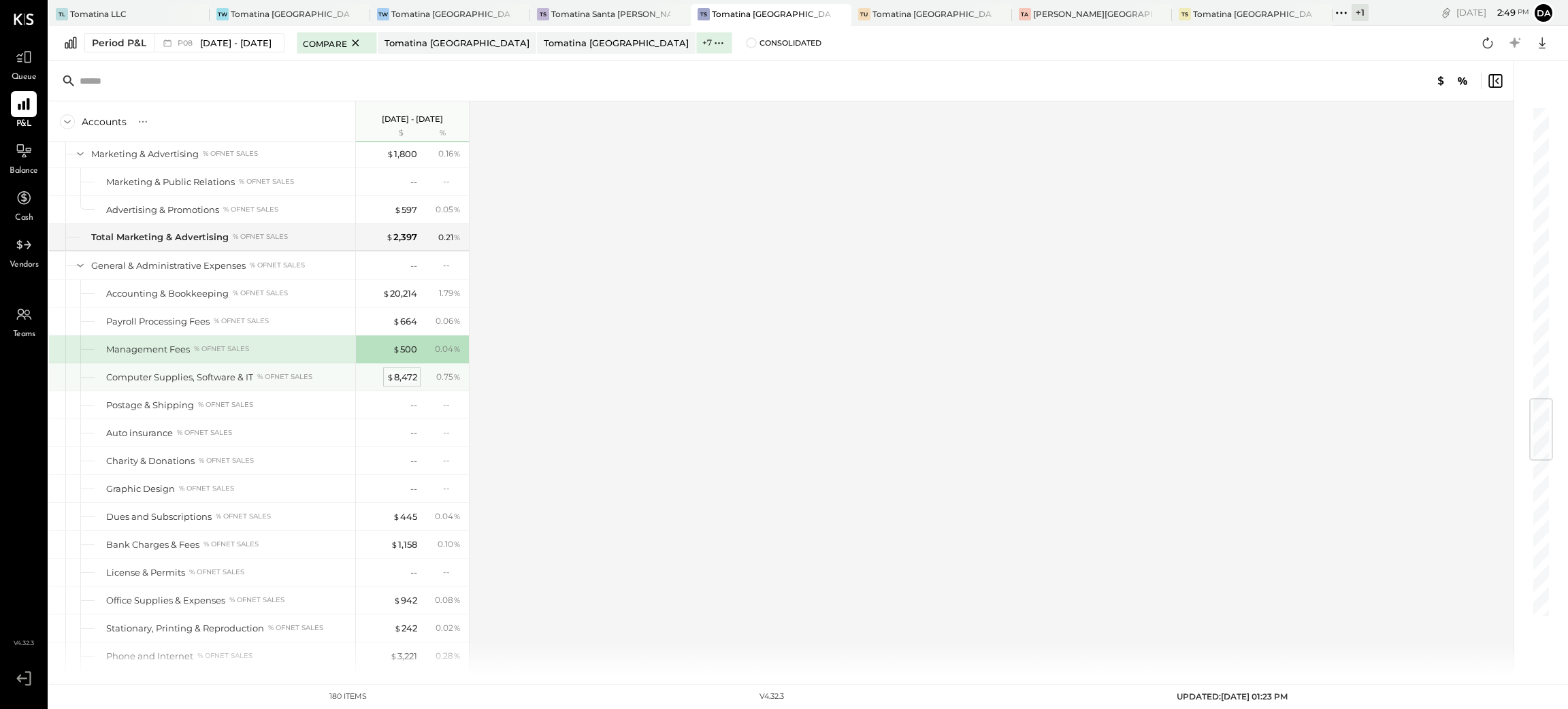
click at [405, 383] on div "$ 8,472" at bounding box center [402, 378] width 31 height 13
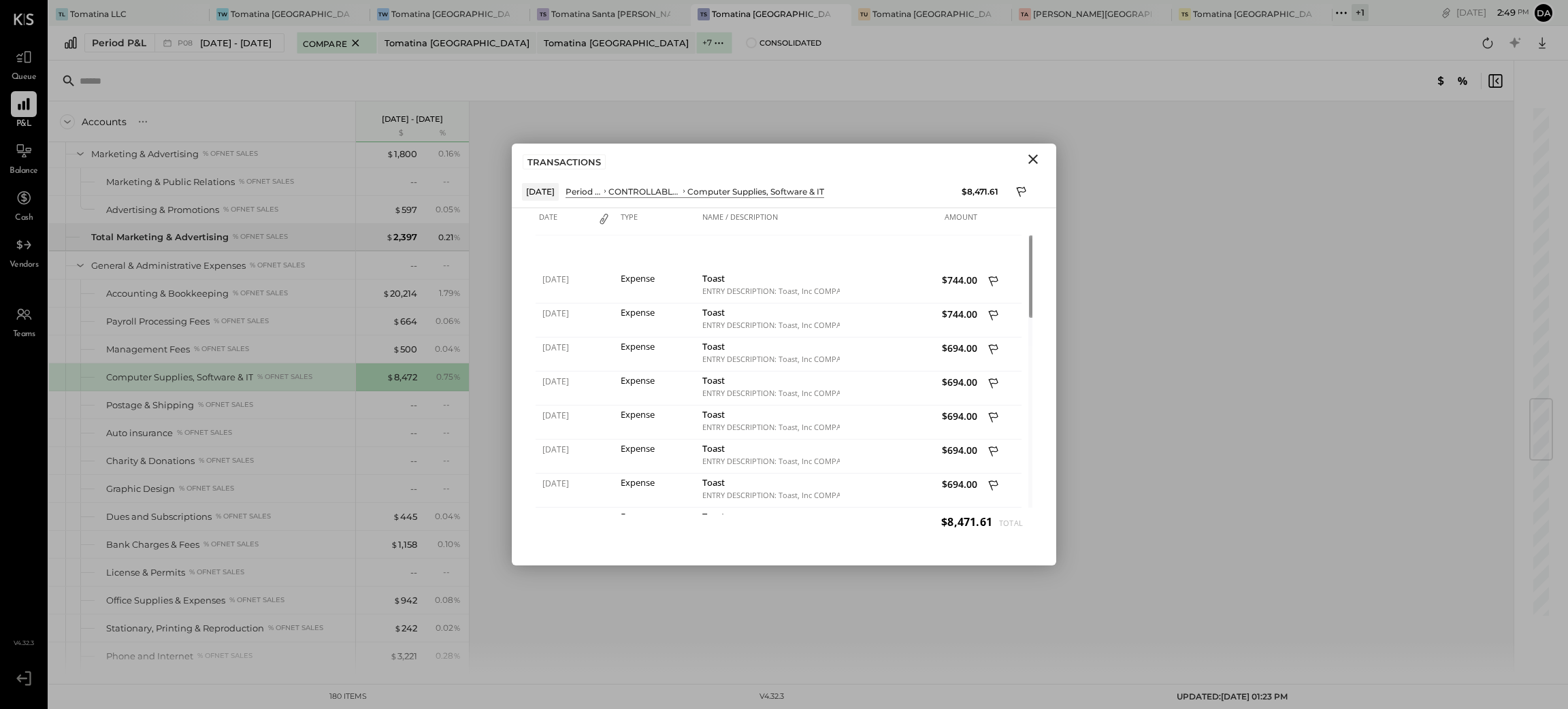
click at [1040, 165] on icon "Close" at bounding box center [1034, 159] width 16 height 16
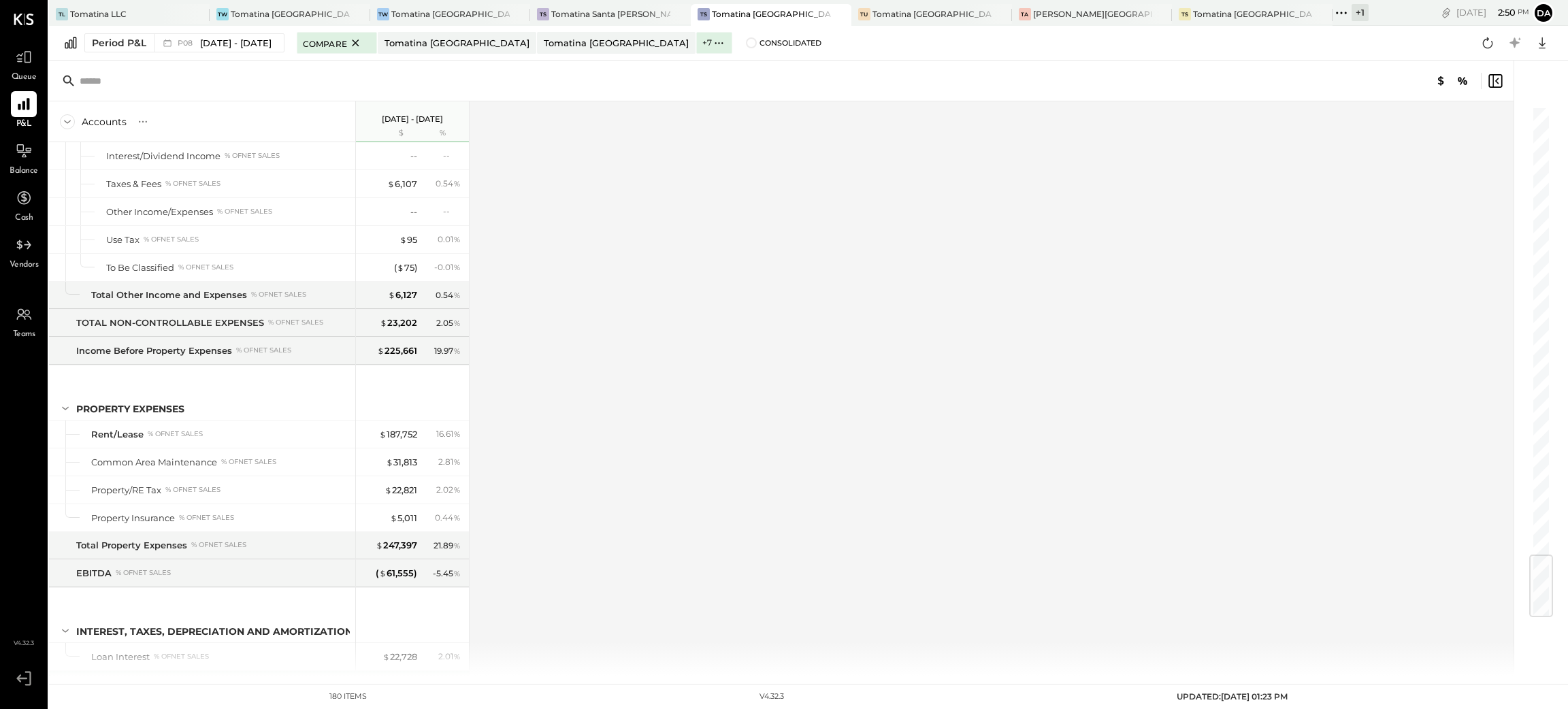
scroll to position [3808, 0]
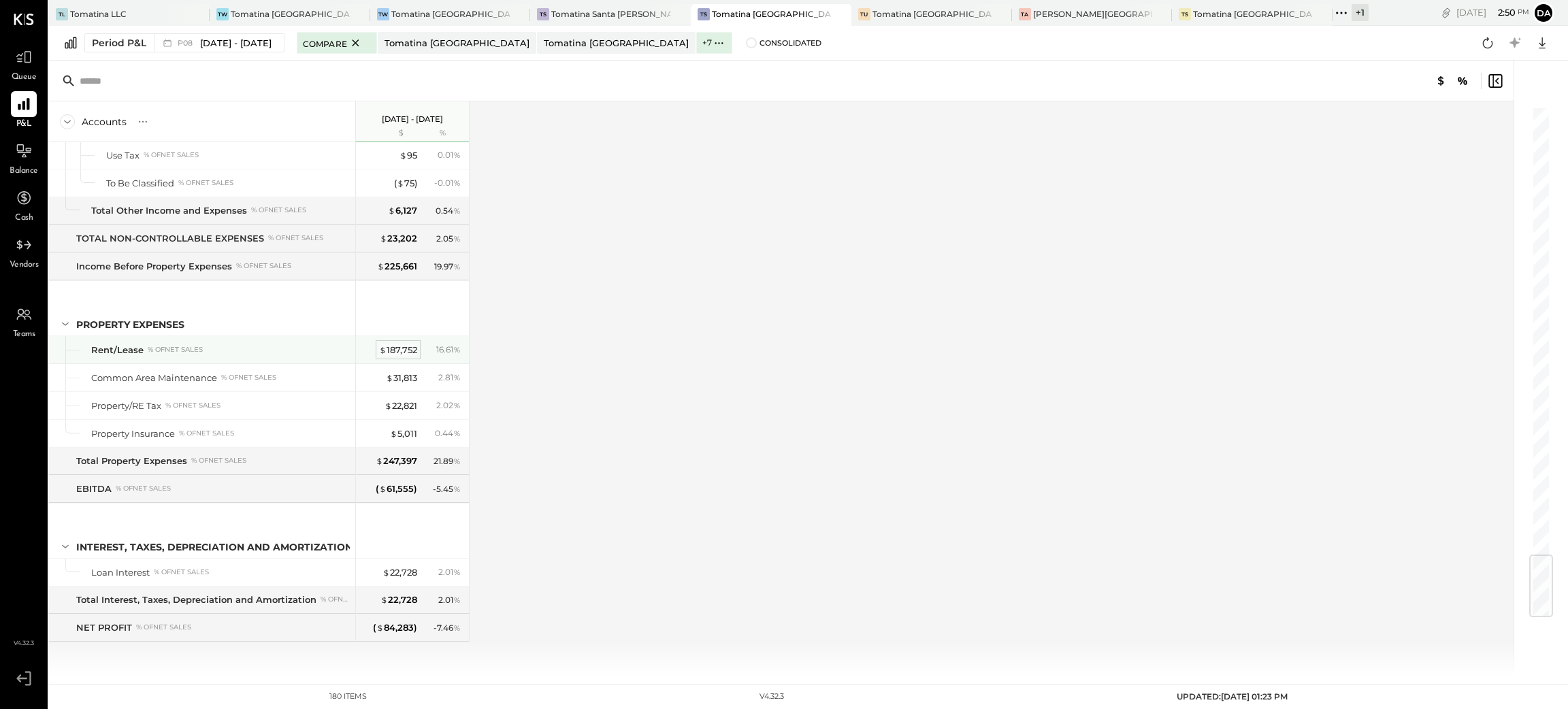
click at [411, 354] on div "$ 187,752" at bounding box center [398, 350] width 38 height 13
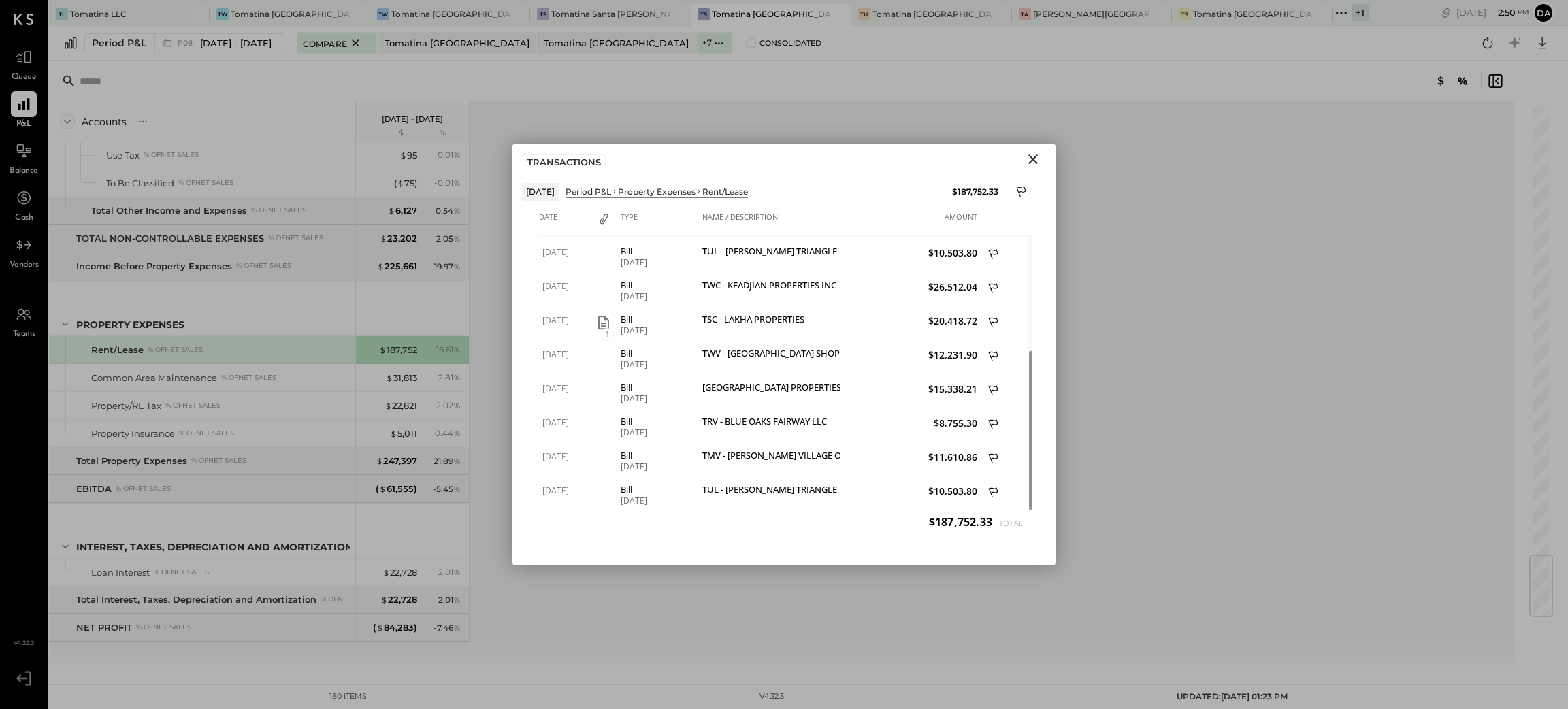
click at [1037, 157] on icon "Close" at bounding box center [1034, 159] width 16 height 16
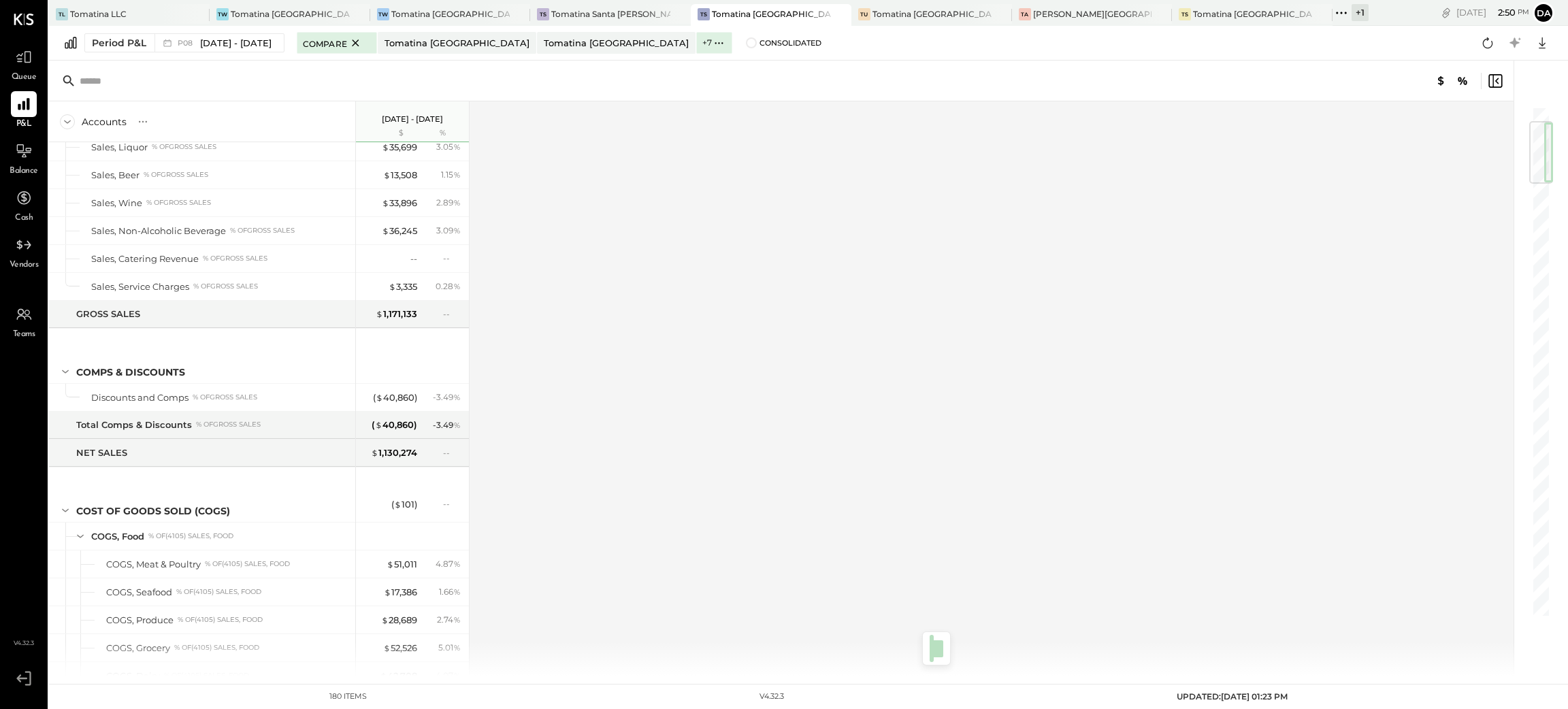
scroll to position [34, 0]
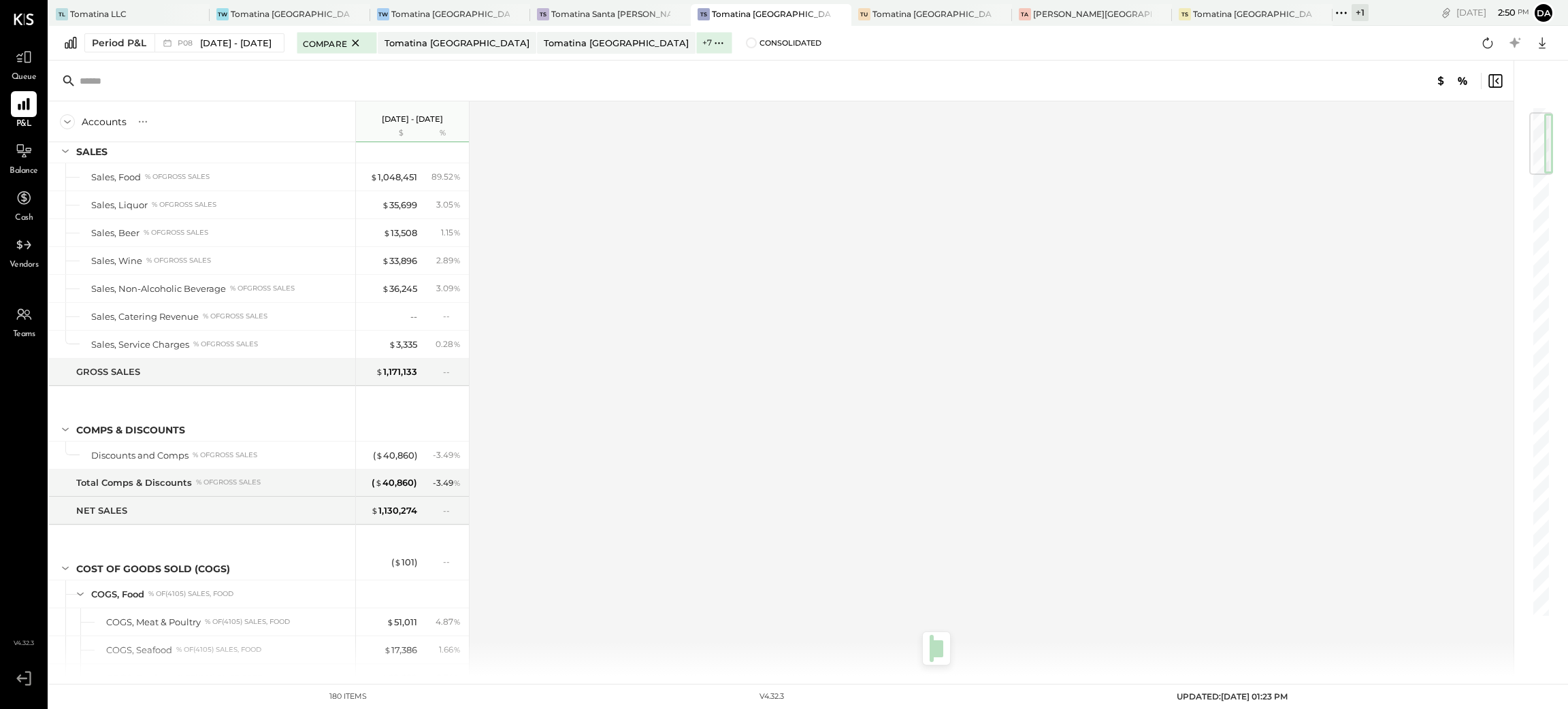
drag, startPoint x: 1538, startPoint y: 579, endPoint x: 1562, endPoint y: 139, distance: 440.7
click at [1562, 139] on div "Accounts S % GL [DATE] - [DATE] $ % SALES Sales, Food % of GROSS SALES Sales, L…" at bounding box center [808, 368] width 1519 height 615
